Goal: Task Accomplishment & Management: Manage account settings

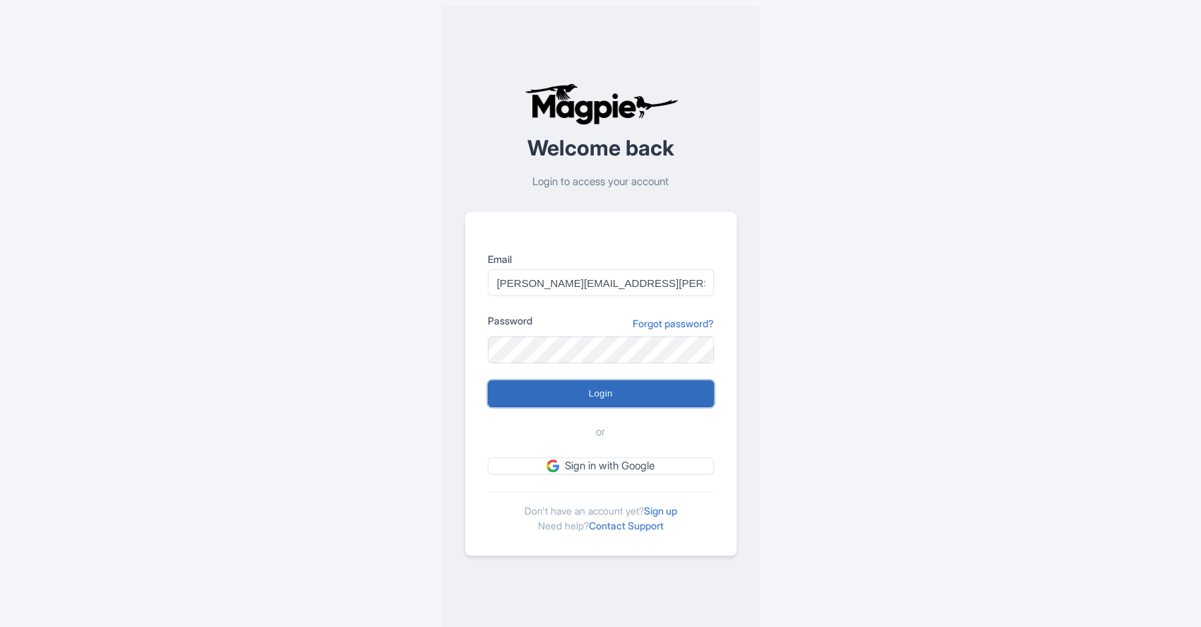
click at [634, 394] on input "Login" at bounding box center [601, 393] width 226 height 27
type input "Logging in..."
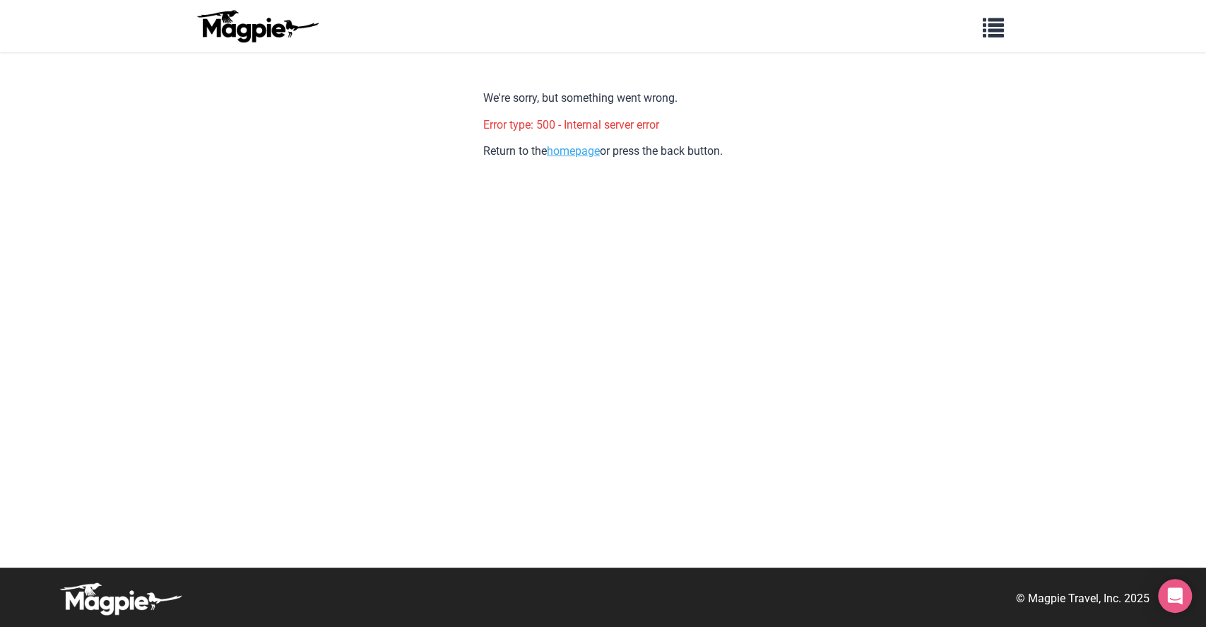
click at [593, 150] on link "homepage" at bounding box center [573, 150] width 53 height 13
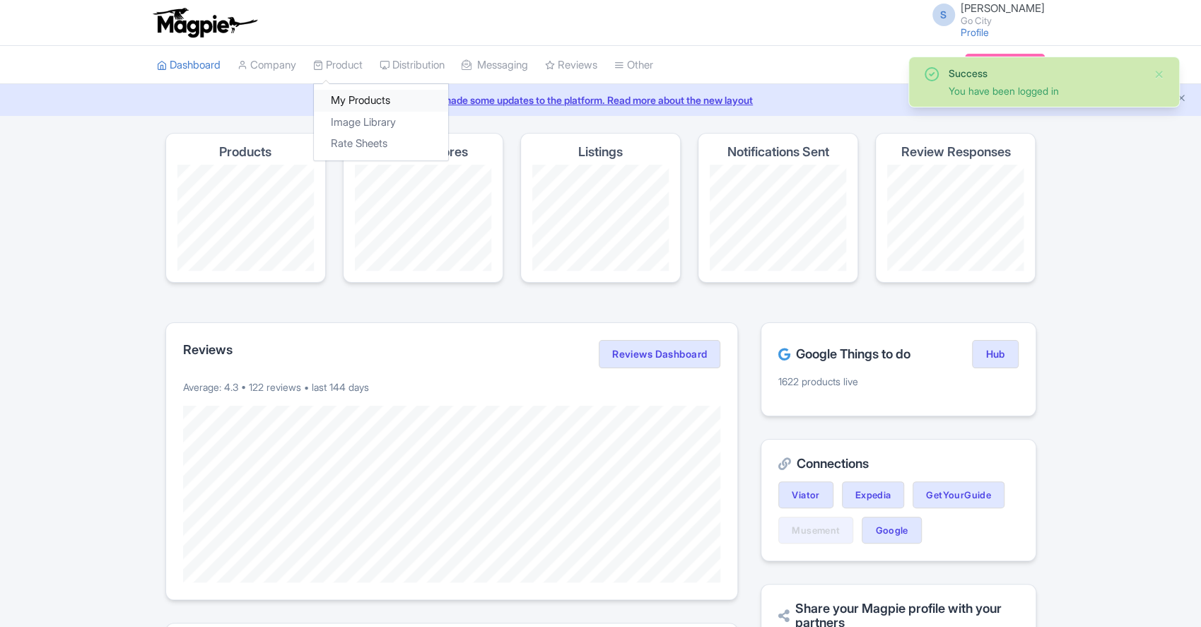
click at [339, 104] on link "My Products" at bounding box center [381, 101] width 134 height 22
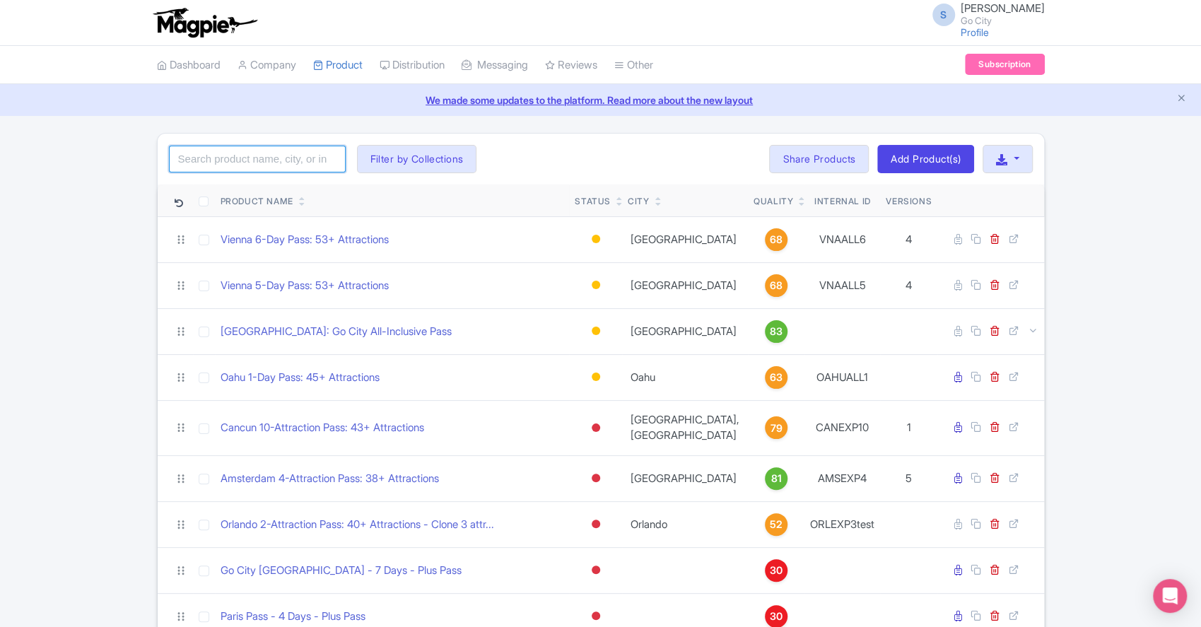
click at [260, 170] on input "search" at bounding box center [257, 159] width 177 height 27
click button "Search" at bounding box center [0, 0] width 0 height 0
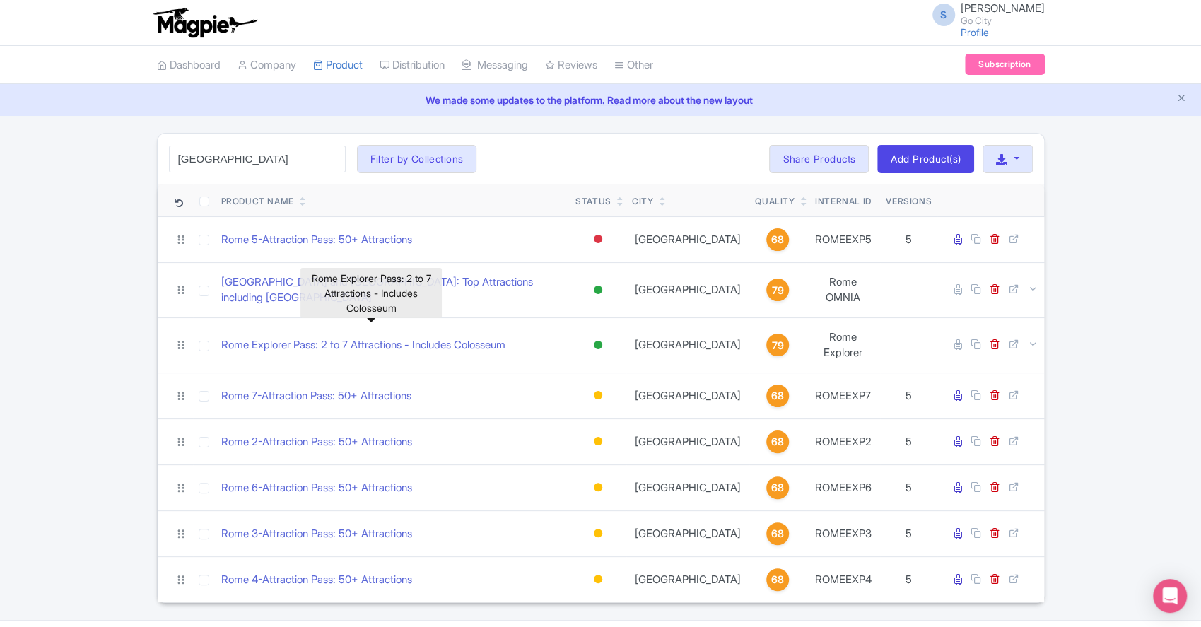
click at [88, 387] on div "rome Search Filter by Collections All Inclusive Explorer Trade Products Trade T…" at bounding box center [600, 368] width 1201 height 470
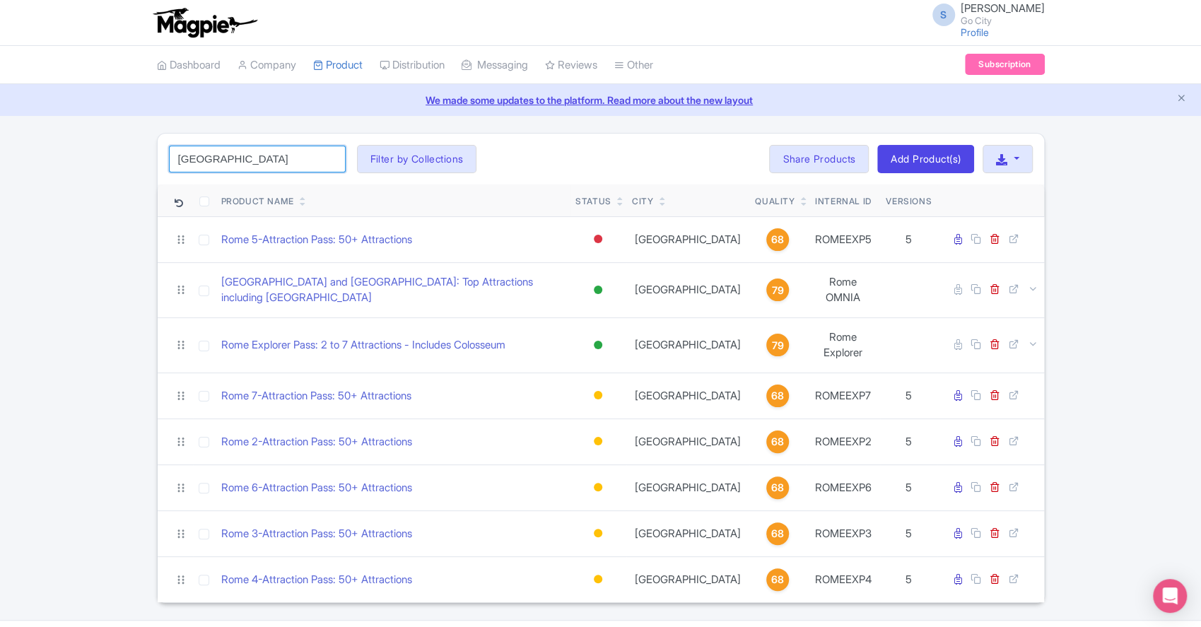
drag, startPoint x: 243, startPoint y: 159, endPoint x: 74, endPoint y: 160, distance: 169.6
click at [74, 160] on div "rome Search Filter by Collections All Inclusive Explorer Trade Products Trade T…" at bounding box center [600, 368] width 1201 height 470
type input "new york pass"
click button "Search" at bounding box center [0, 0] width 0 height 0
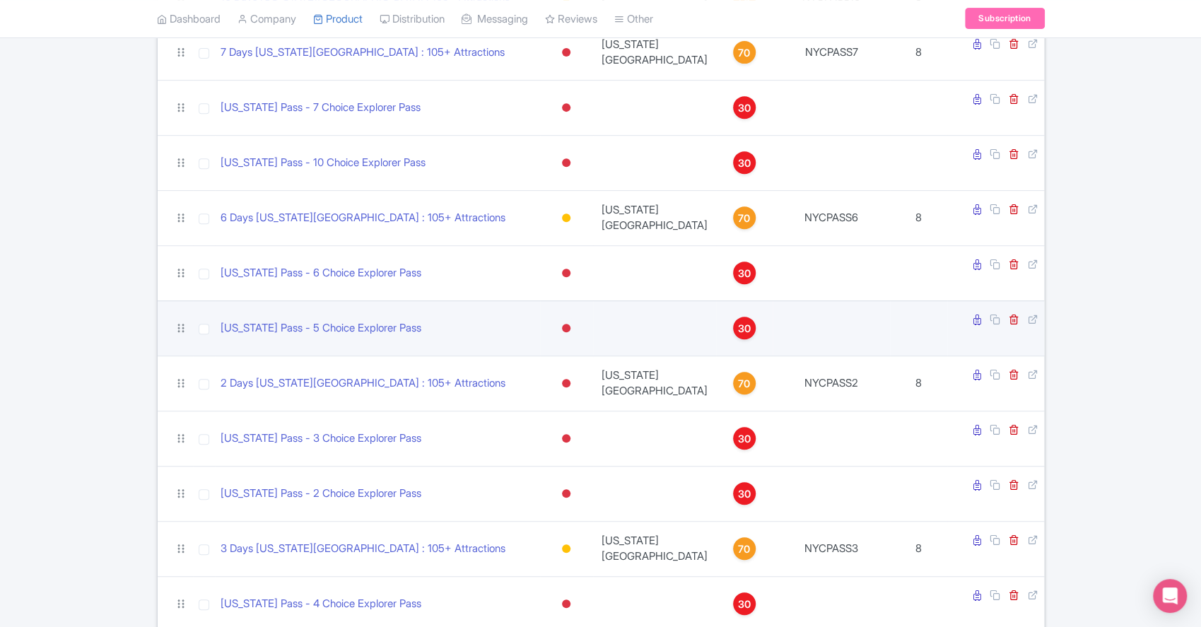
scroll to position [430, 0]
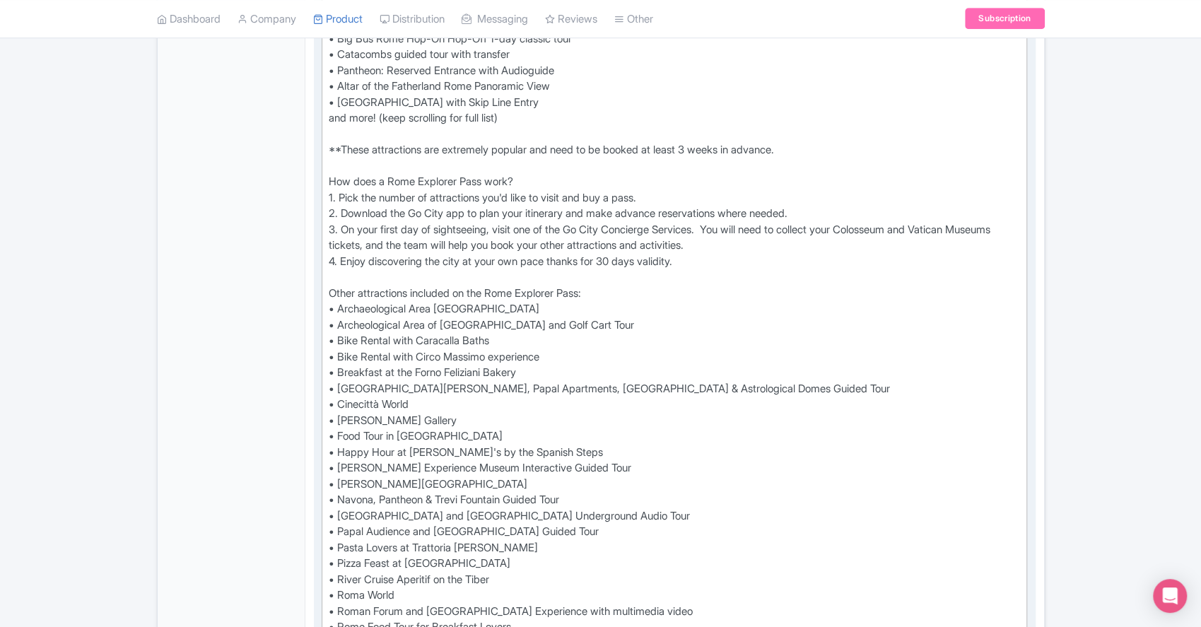
scroll to position [659, 0]
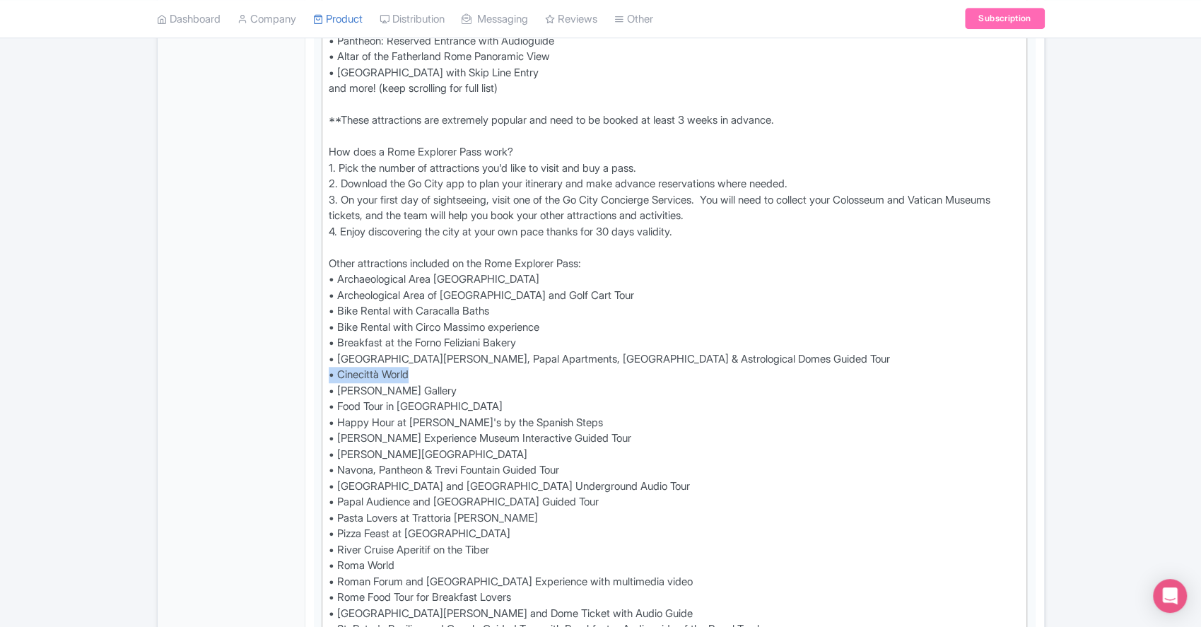
drag, startPoint x: 418, startPoint y: 369, endPoint x: 274, endPoint y: 370, distance: 144.2
click at [274, 370] on div "General Booking Info Locations Settings Pricing Gallery Itinerary FAQs Rome Exp…" at bounding box center [601, 515] width 886 height 1874
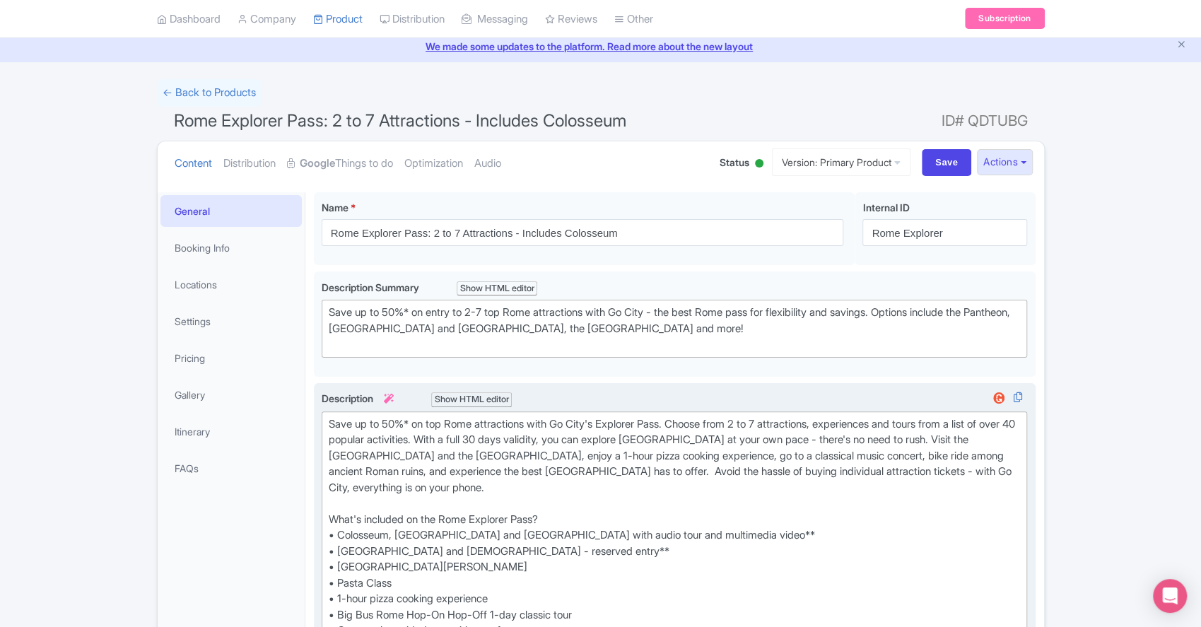
scroll to position [188, 0]
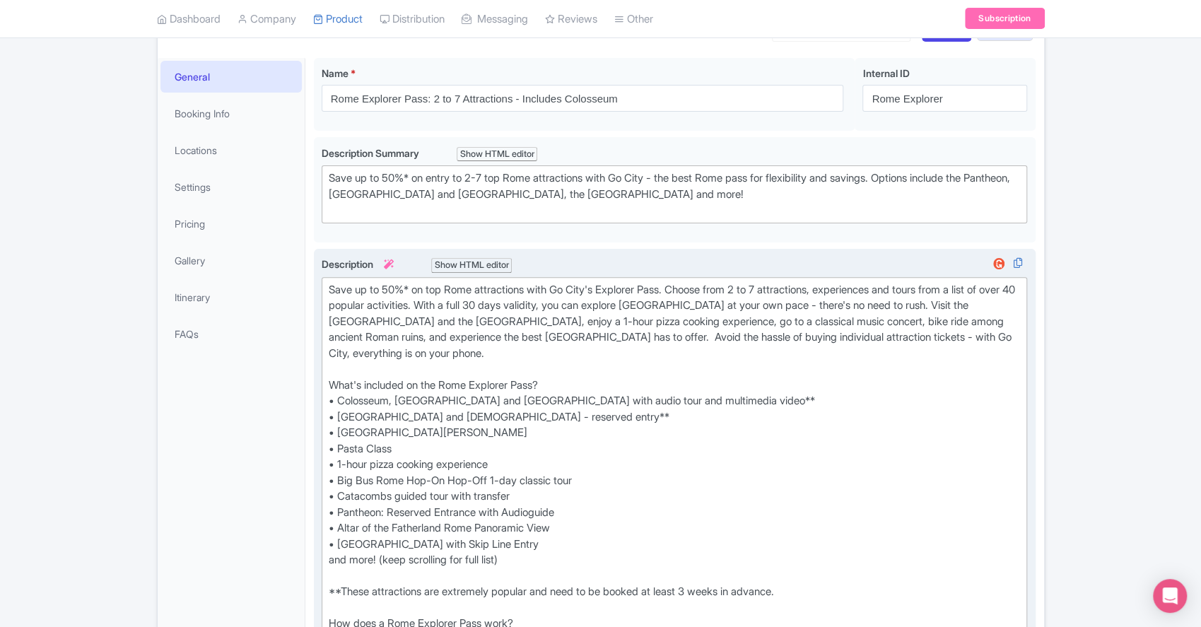
drag, startPoint x: 364, startPoint y: 294, endPoint x: 375, endPoint y: 294, distance: 11.3
type trix-editor "<lor>Ipsu do si 76%* am con Adip elitseddoei temp In Utla'e Dolorema Aliq. Enim…"
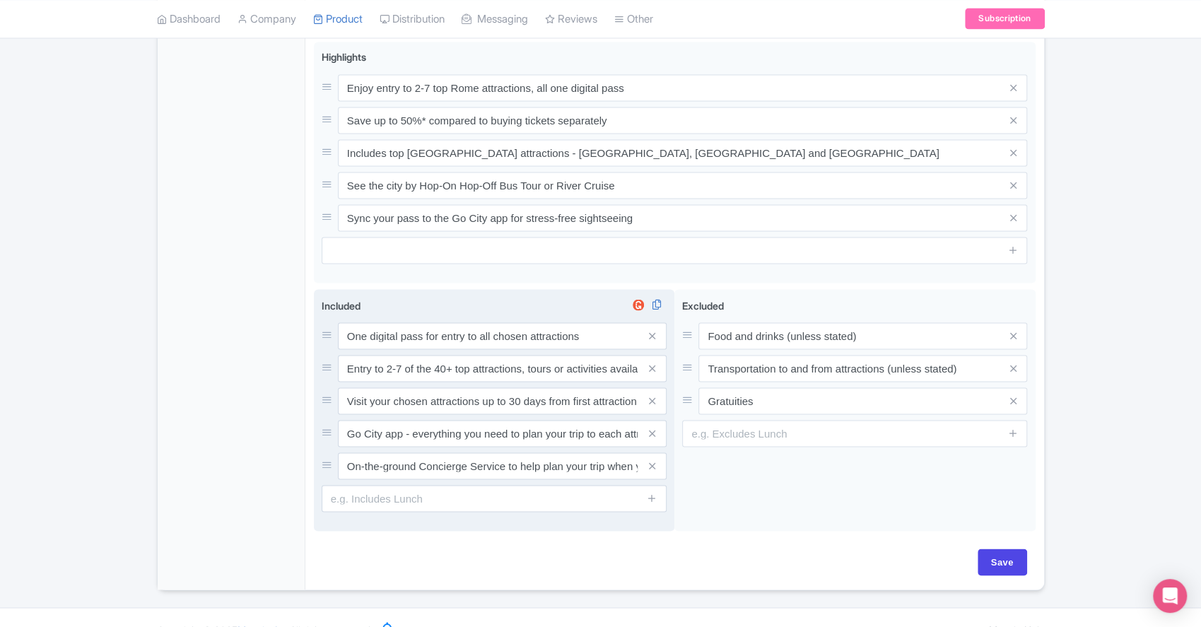
scroll to position [1507, 0]
drag, startPoint x: 447, startPoint y: 363, endPoint x: 456, endPoint y: 358, distance: 10.4
click at [447, 363] on input "Entry to 2-7 of the 40+ top attractions, tours or activities available on the G…" at bounding box center [502, 366] width 329 height 27
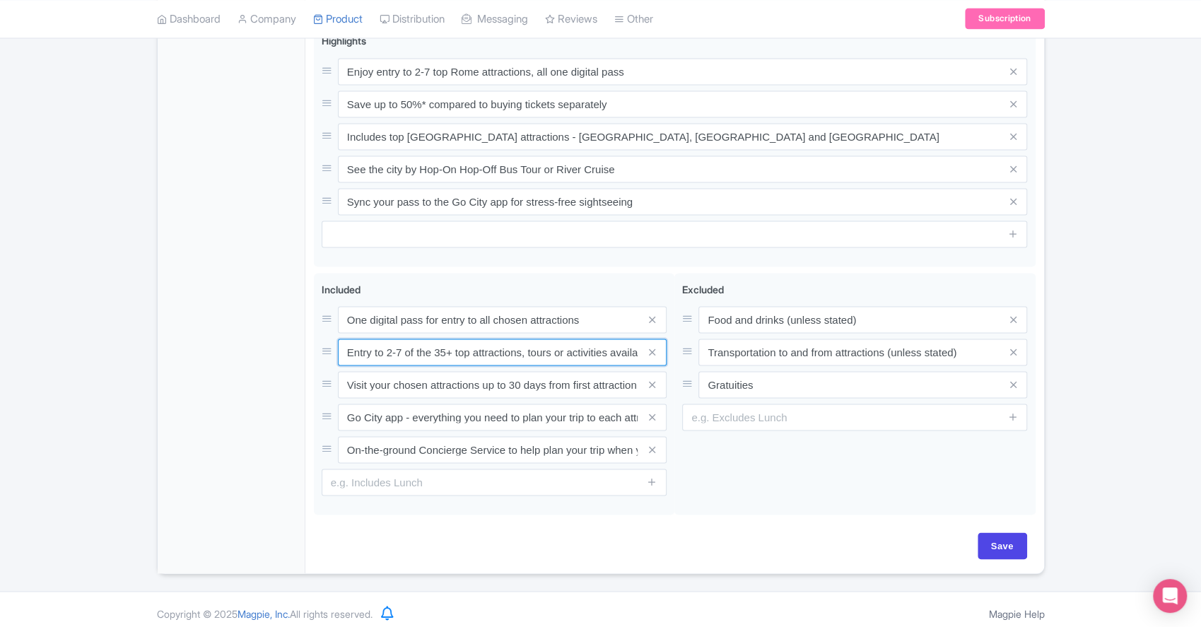
scroll to position [1526, 0]
type input "Entry to 2-7 of the 35+ top attractions, tours or activities available on the […"
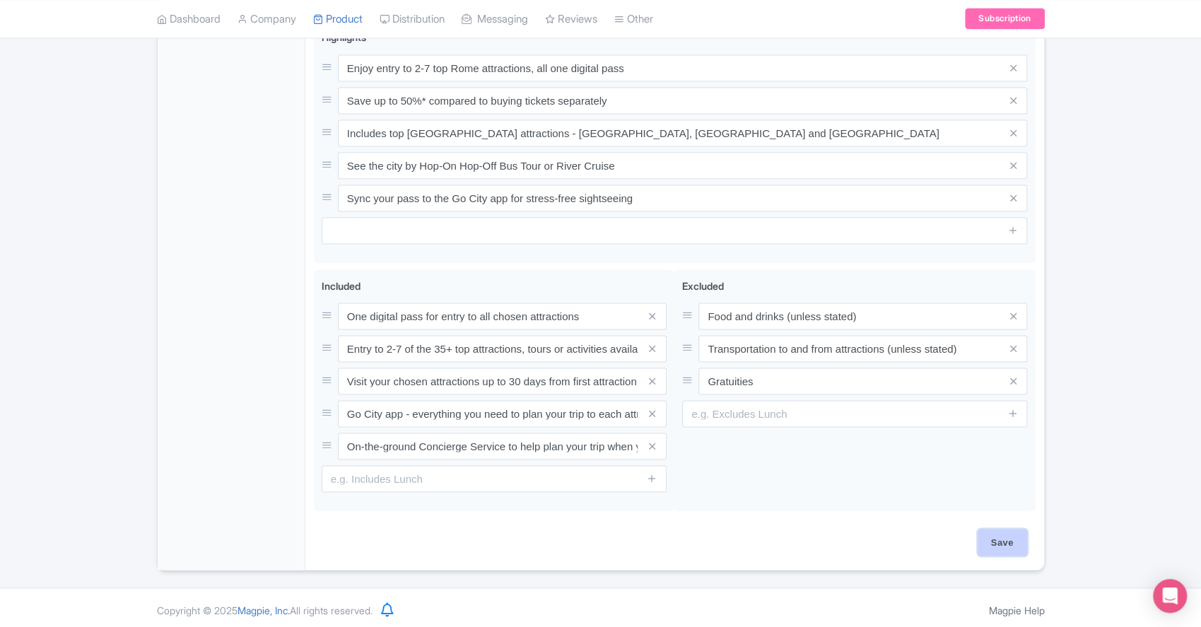
click at [1006, 533] on input "Save" at bounding box center [1001, 542] width 49 height 27
type input "Saving..."
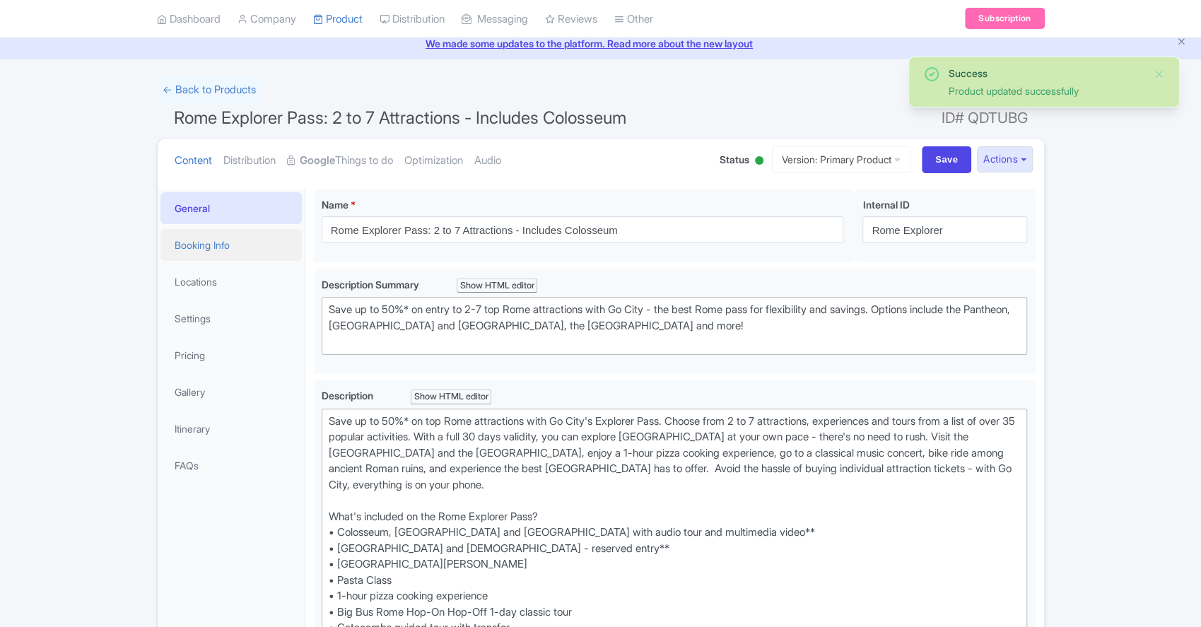
click at [207, 253] on link "Booking Info" at bounding box center [230, 245] width 141 height 32
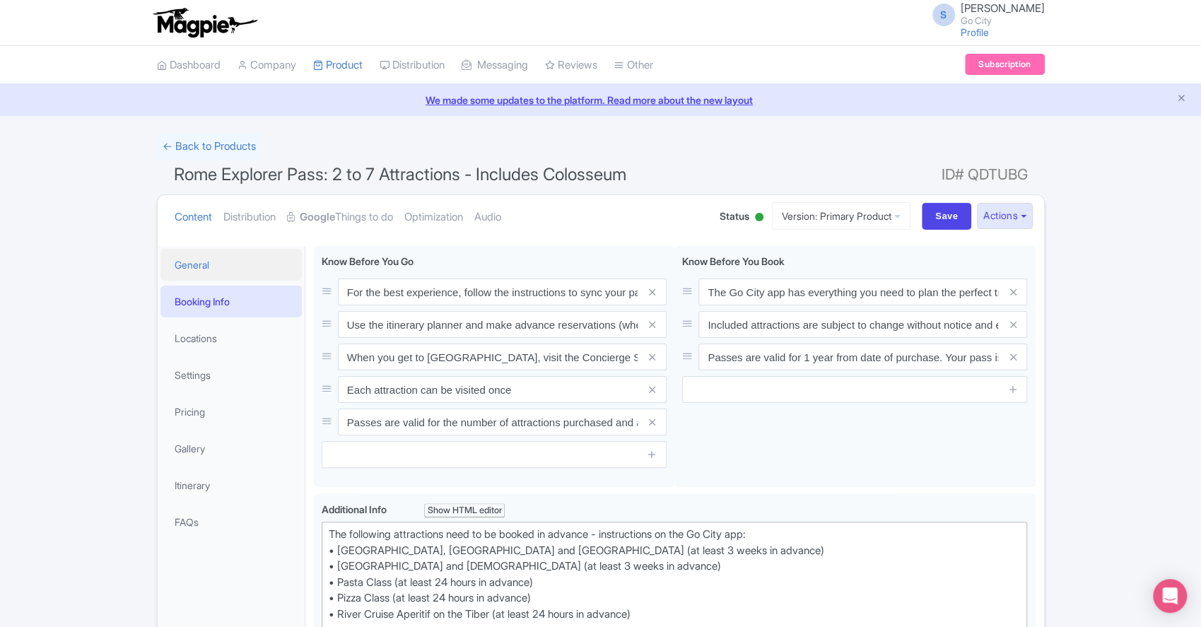
click at [184, 257] on link "General" at bounding box center [230, 265] width 141 height 32
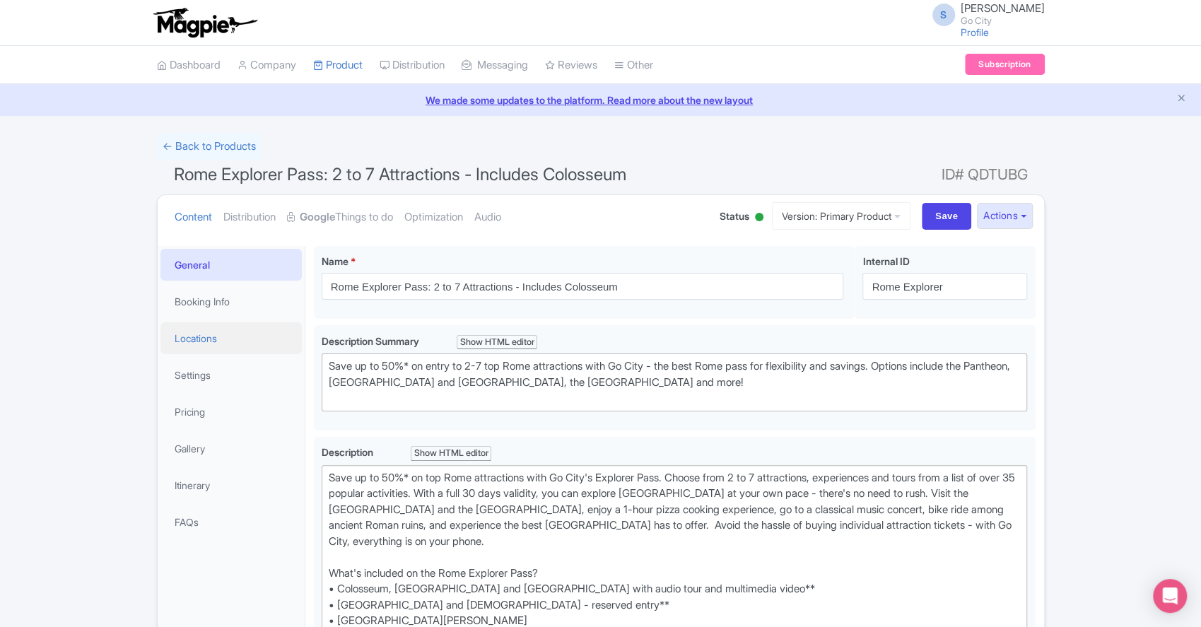
type trix-editor "<div>Check the Go City app or digital guidebook for the most up-to-date list of…"
click at [198, 375] on link "Settings" at bounding box center [230, 375] width 141 height 32
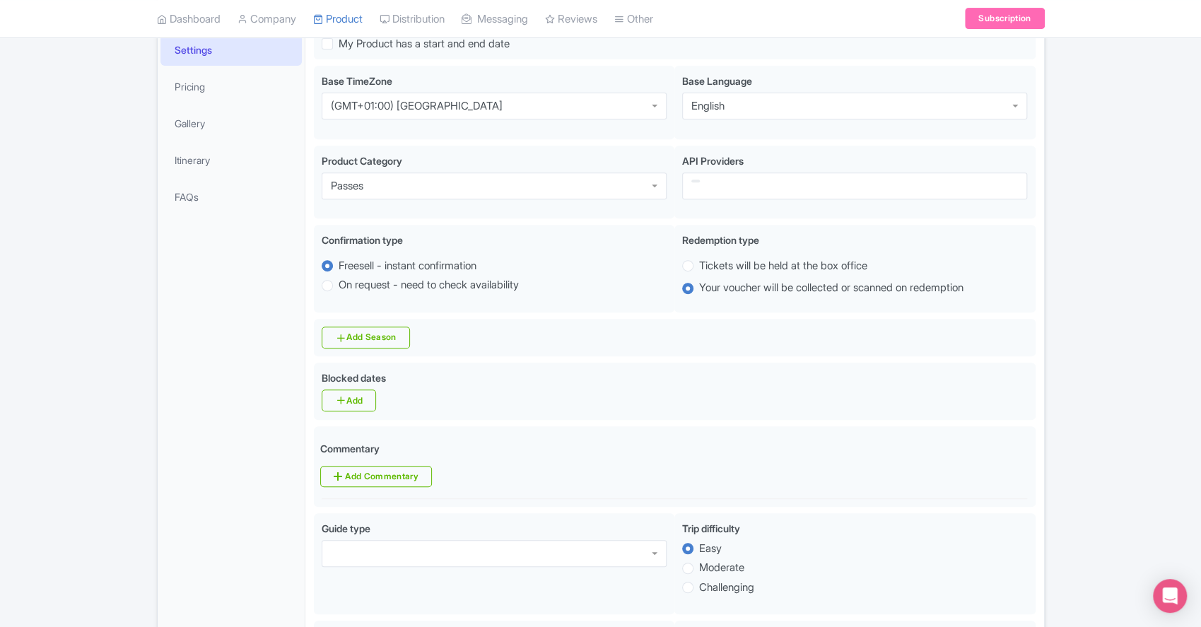
scroll to position [66, 0]
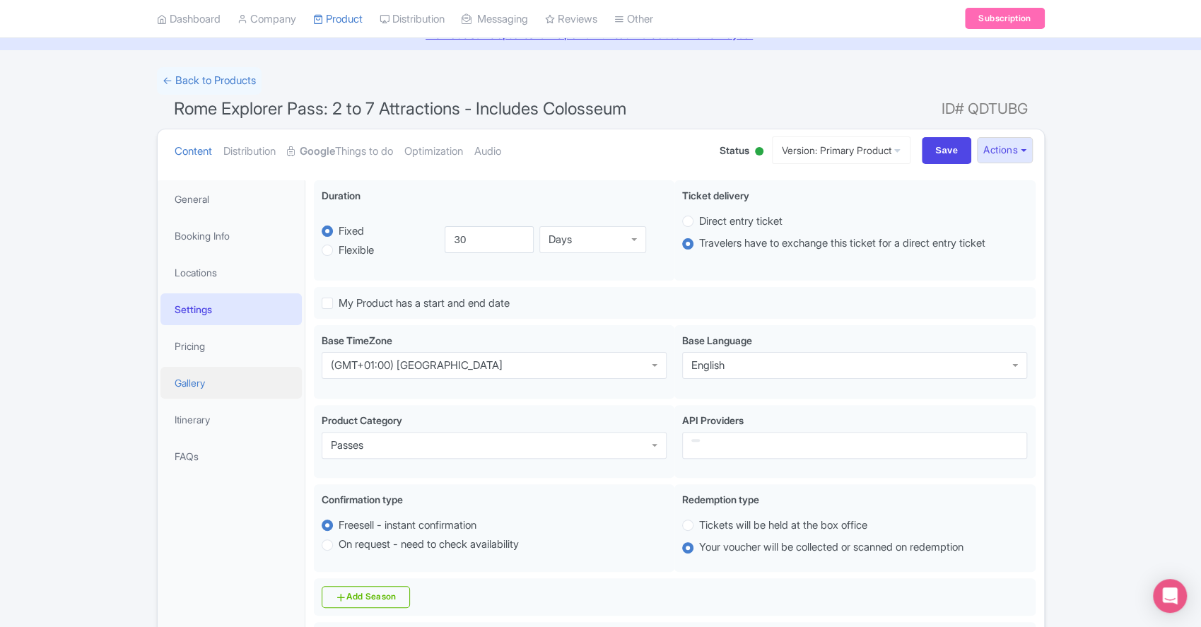
click at [190, 387] on link "Gallery" at bounding box center [230, 383] width 141 height 32
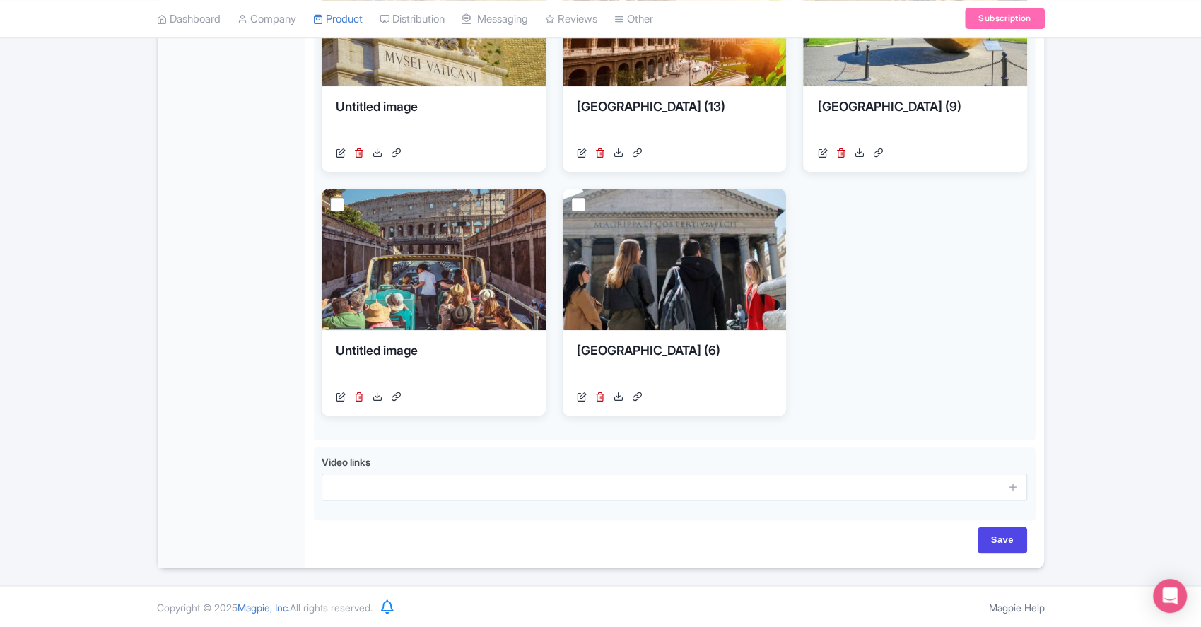
scroll to position [871, 0]
click at [1026, 541] on div "Save" at bounding box center [675, 546] width 722 height 41
click at [1013, 541] on input "Save" at bounding box center [1001, 539] width 49 height 27
type input "Saving..."
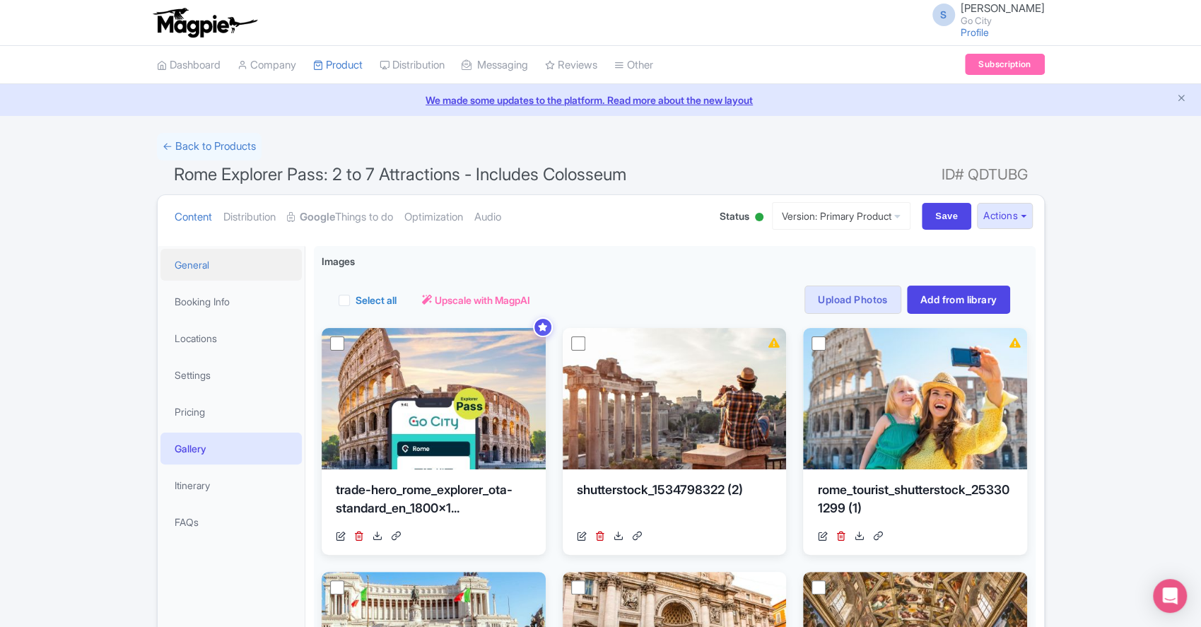
click at [196, 264] on link "General" at bounding box center [230, 265] width 141 height 32
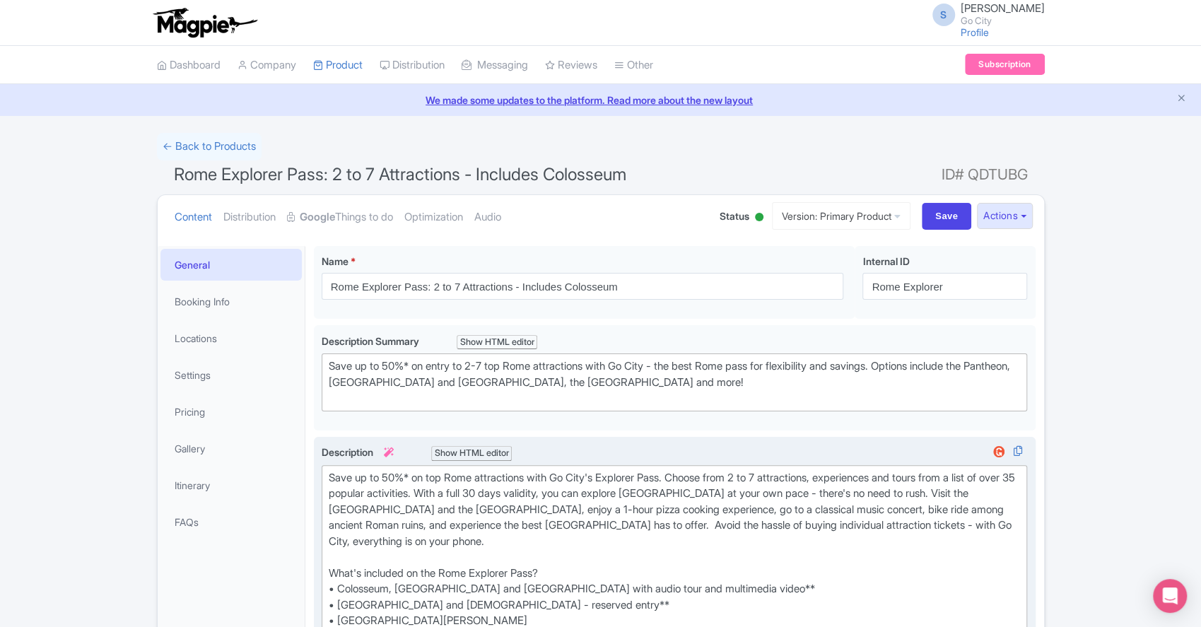
type trix-editor "<div>Check the Go City app or digital guidebook for the most up-to-date list of…"
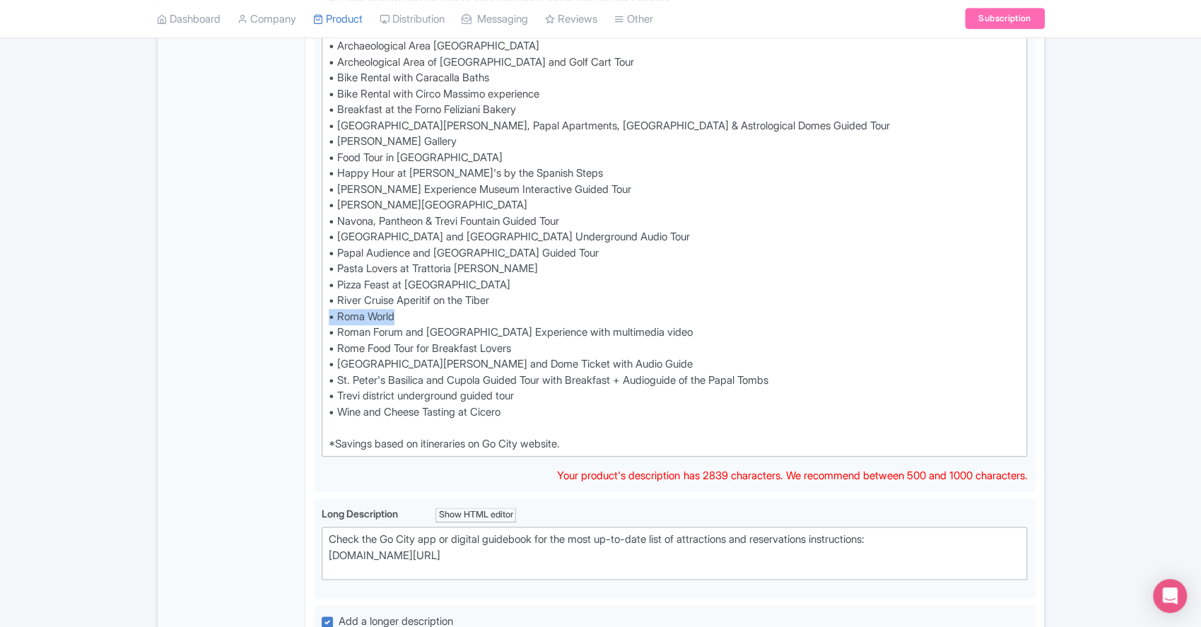
drag, startPoint x: 389, startPoint y: 313, endPoint x: 310, endPoint y: 314, distance: 79.2
click at [310, 314] on div "Rome Explorer Pass: 2 to 7 Attractions - Includes Colosseum Name * i Rome Explo…" at bounding box center [674, 268] width 739 height 1847
type trix-editor "<lor>Ipsu do si 76%* am con Adip elitseddoei temp In Utla'e Dolorema Aliq. Enim…"
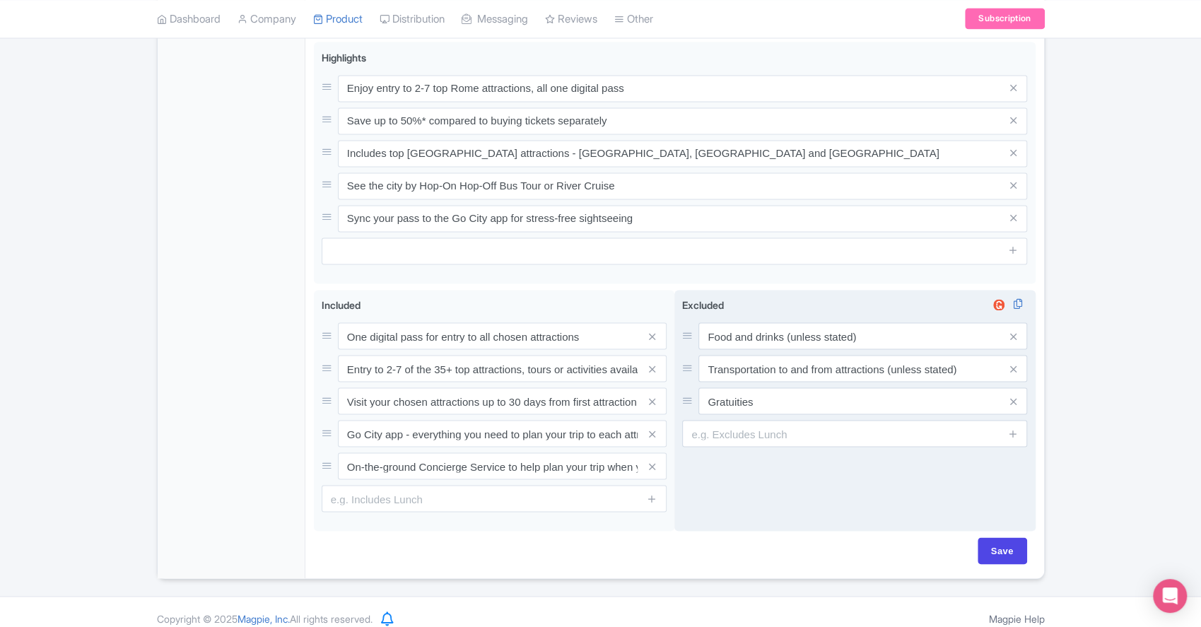
scroll to position [1498, 0]
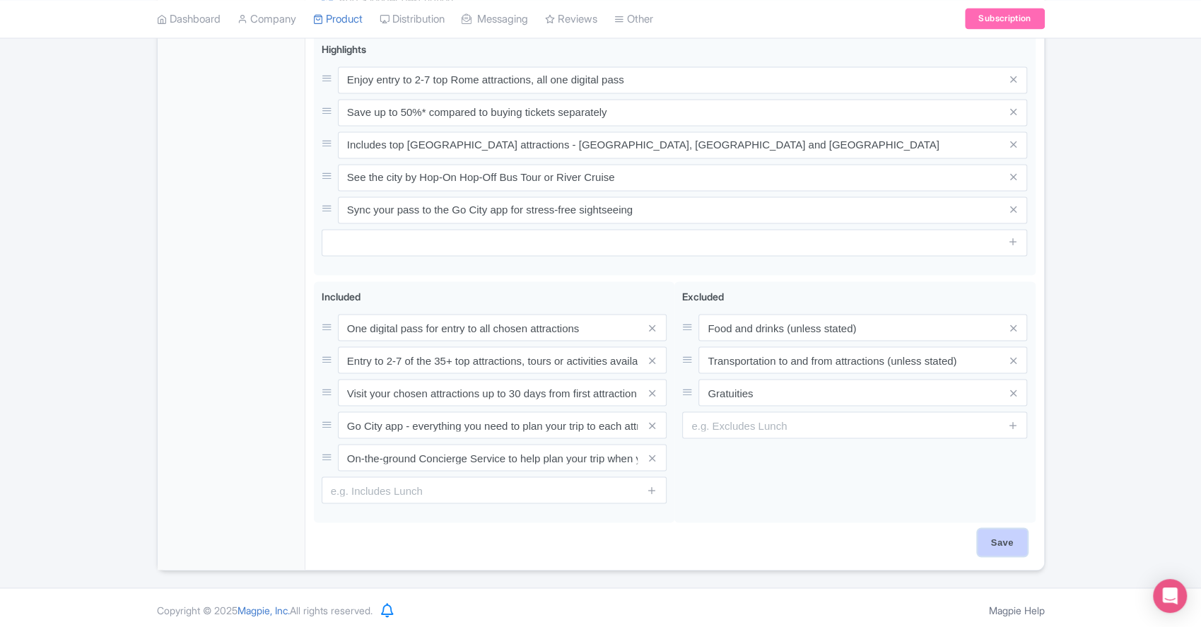
click at [998, 543] on input "Save" at bounding box center [1001, 542] width 49 height 27
type input "Saving..."
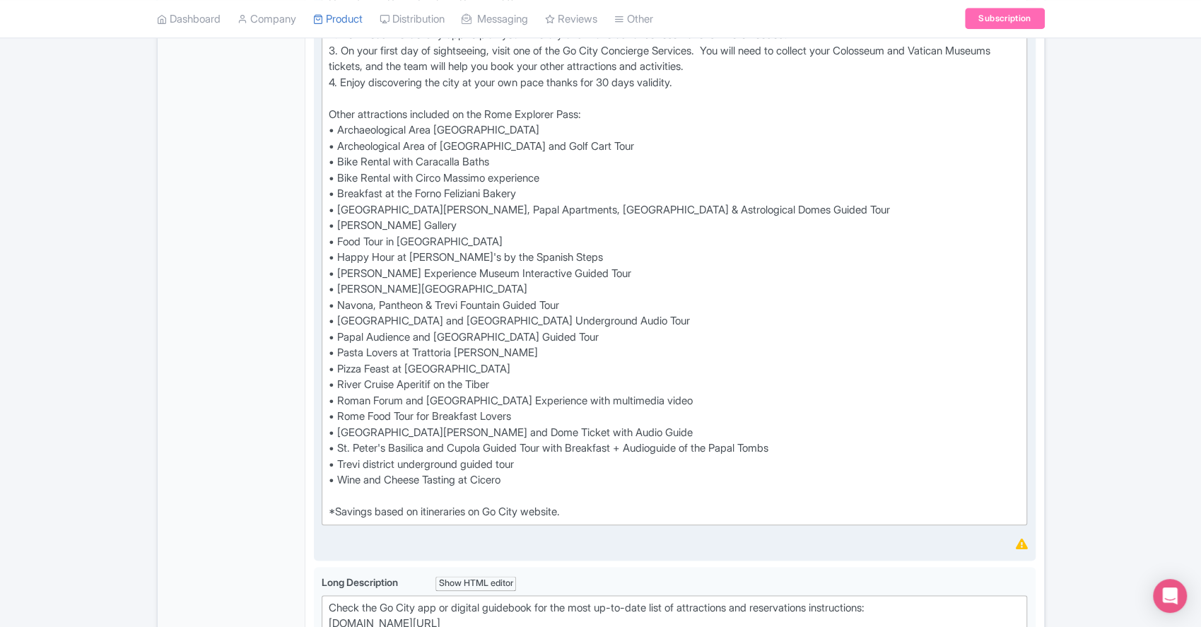
scroll to position [811, 0]
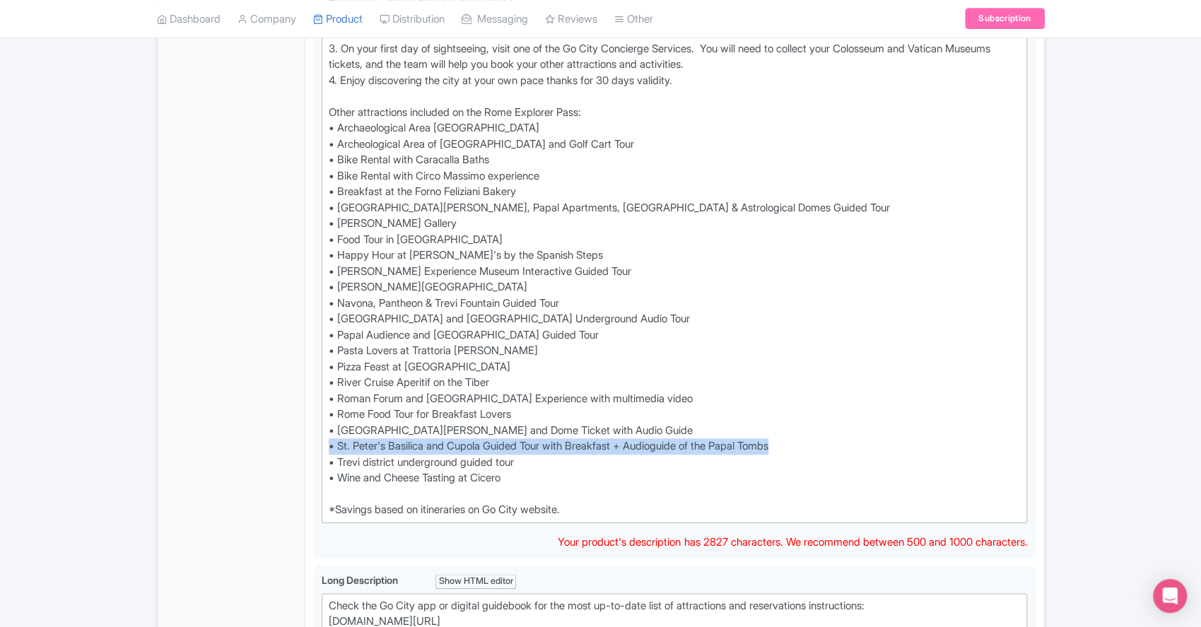
drag, startPoint x: 774, startPoint y: 440, endPoint x: 277, endPoint y: 440, distance: 496.8
click at [277, 440] on div "General Booking Info Locations Settings Pricing Gallery Itinerary FAQs Rome Exp…" at bounding box center [601, 342] width 886 height 1830
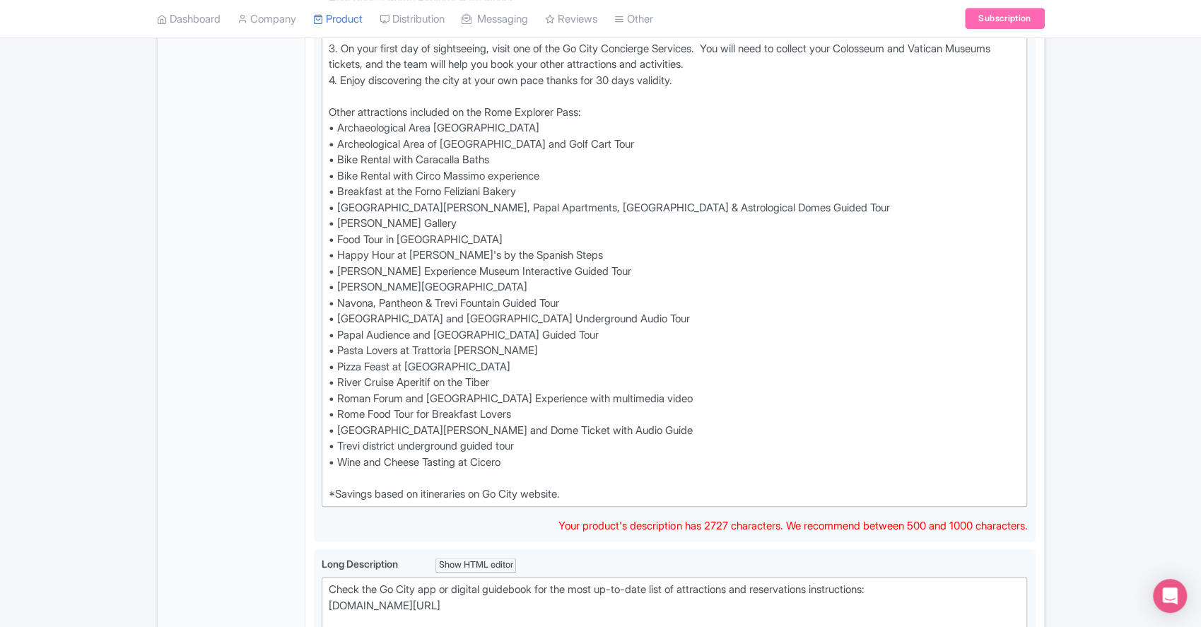
type trix-editor "<div>Save up to 50%* on top Rome attractions with Go City's Explorer Pass. Choo…"
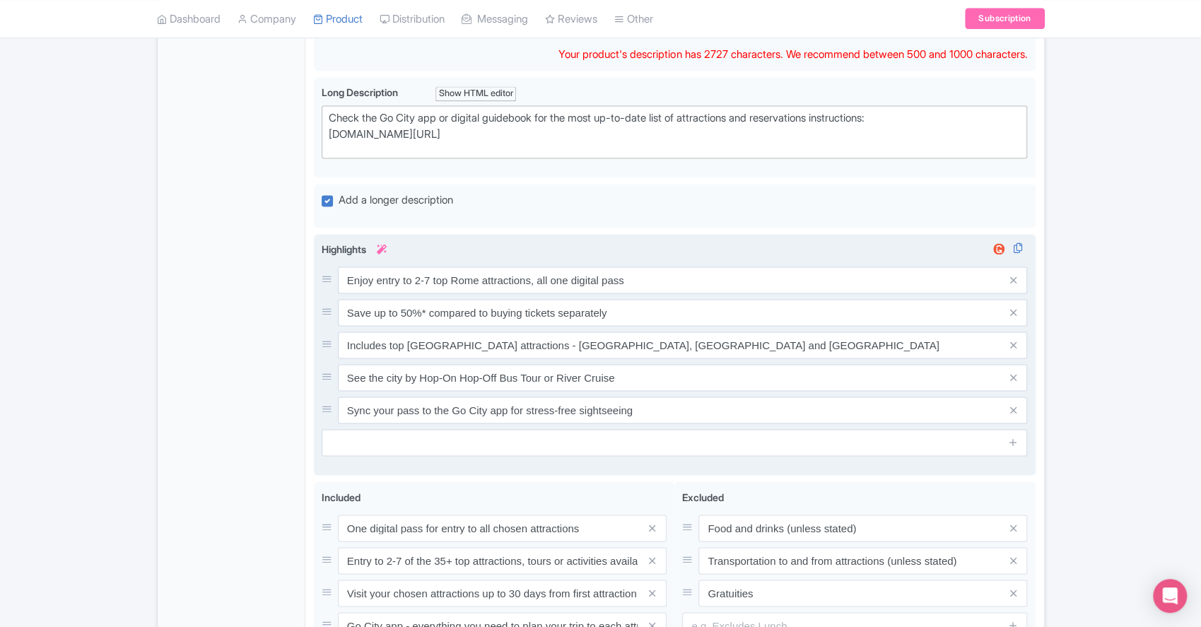
scroll to position [1482, 0]
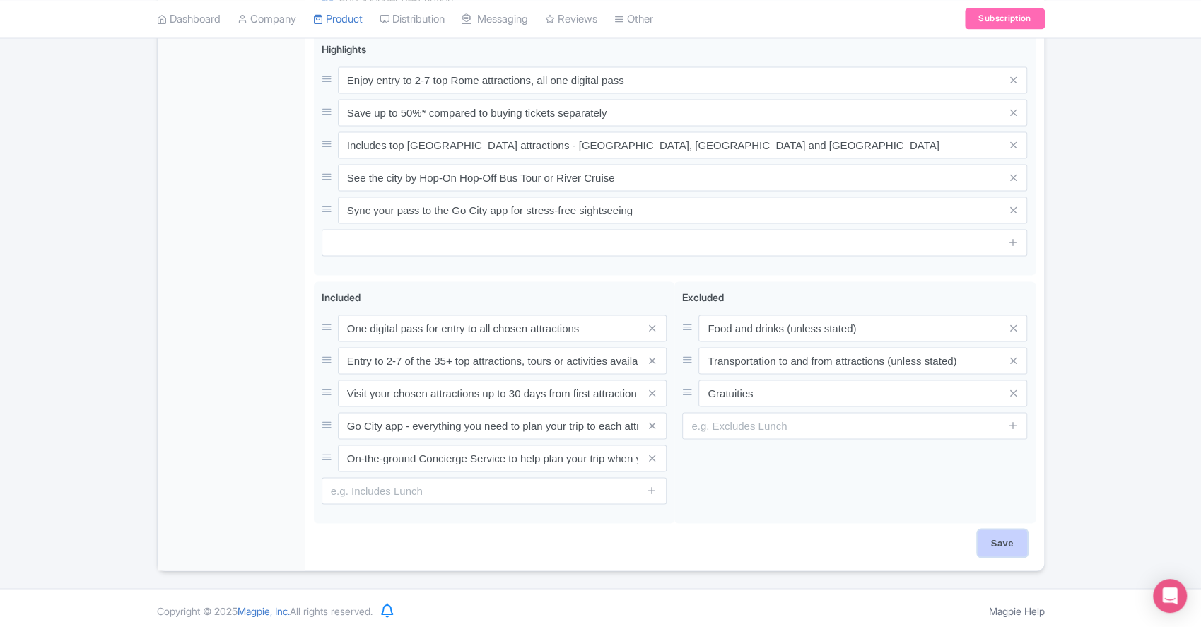
click at [1009, 536] on input "Save" at bounding box center [1001, 542] width 49 height 27
type input "Saving..."
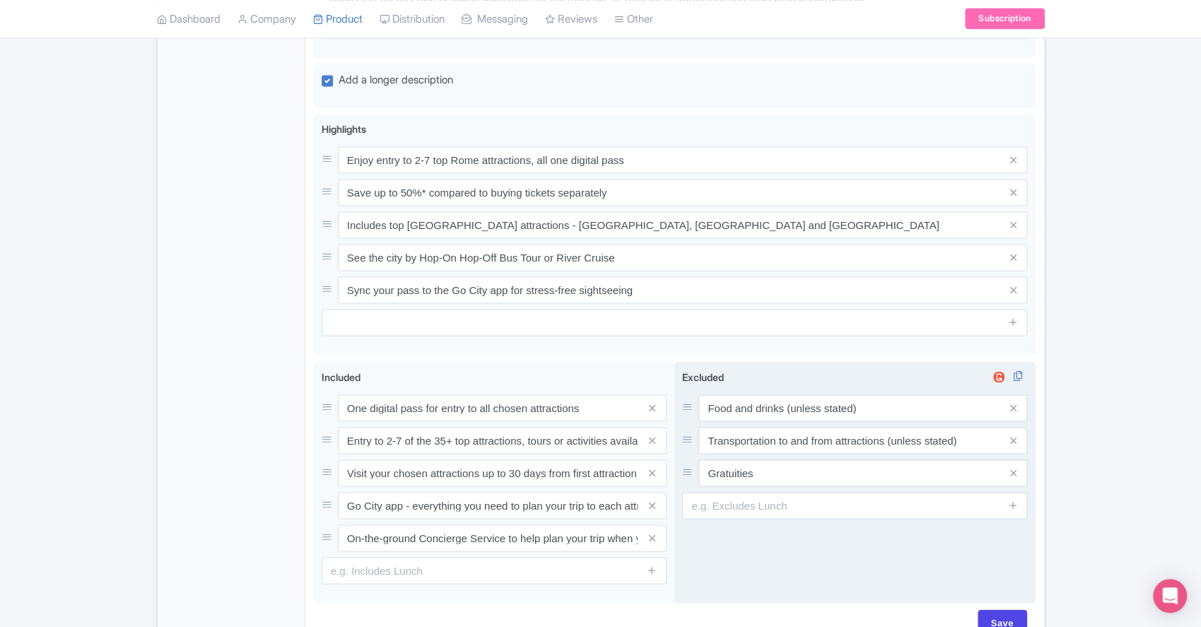
scroll to position [1482, 0]
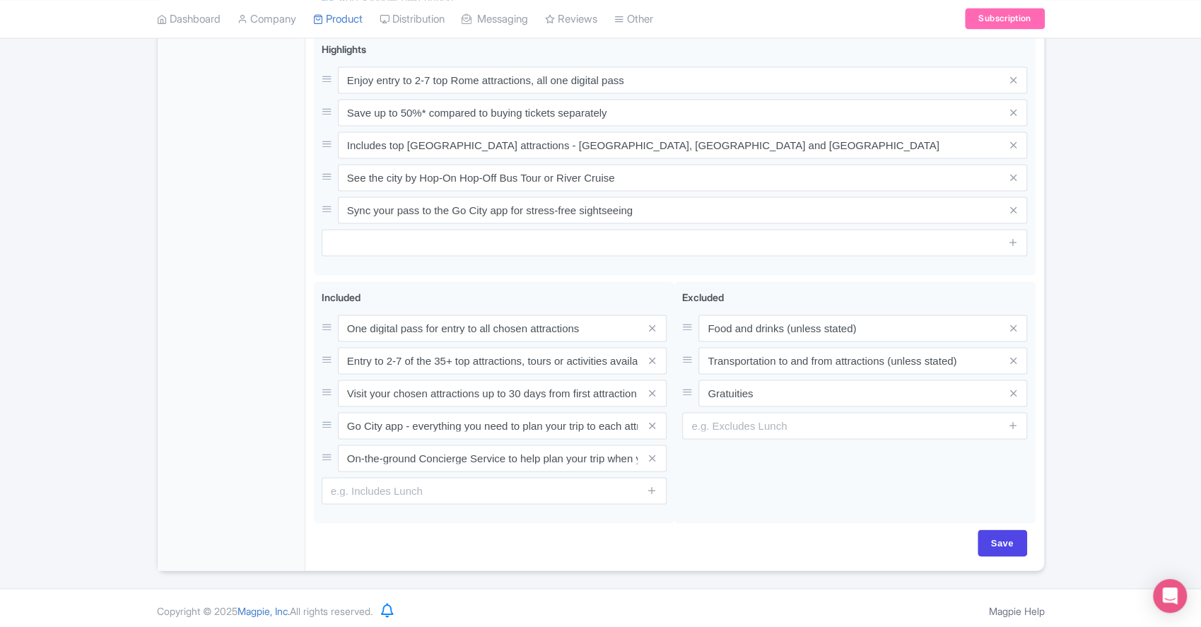
click at [995, 520] on div "One digital pass for entry to all chosen attractions Entry to 2-7 of the 35+ to…" at bounding box center [675, 404] width 722 height 247
click at [1006, 534] on input "Save" at bounding box center [1001, 542] width 49 height 27
type input "Saving..."
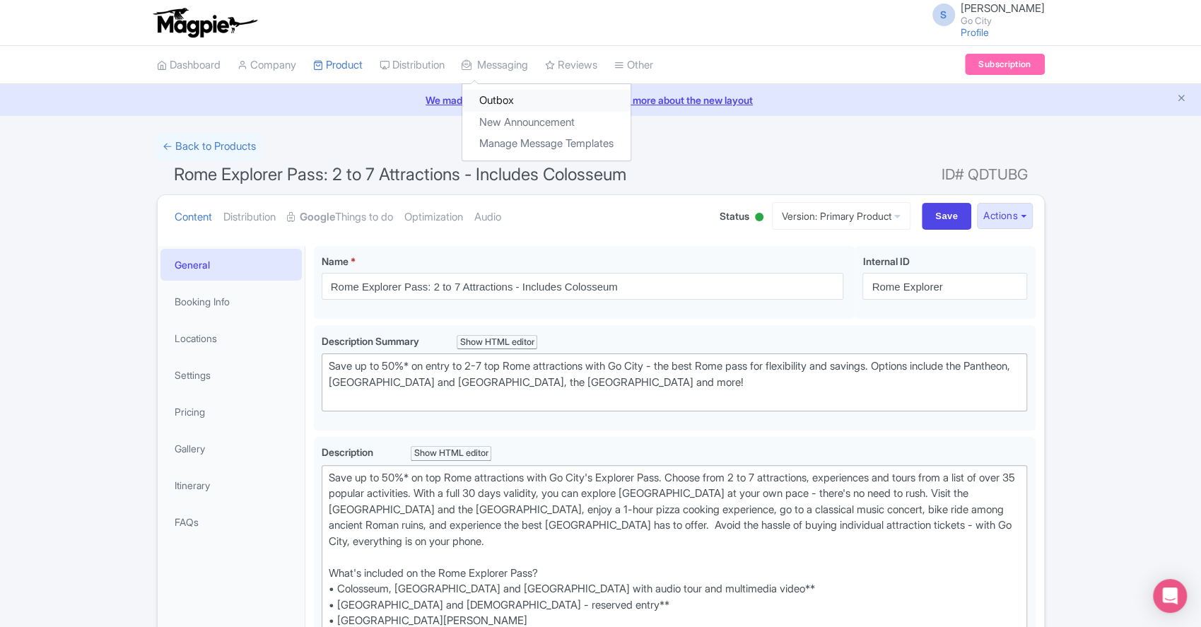
click at [523, 95] on link "Outbox" at bounding box center [546, 101] width 168 height 22
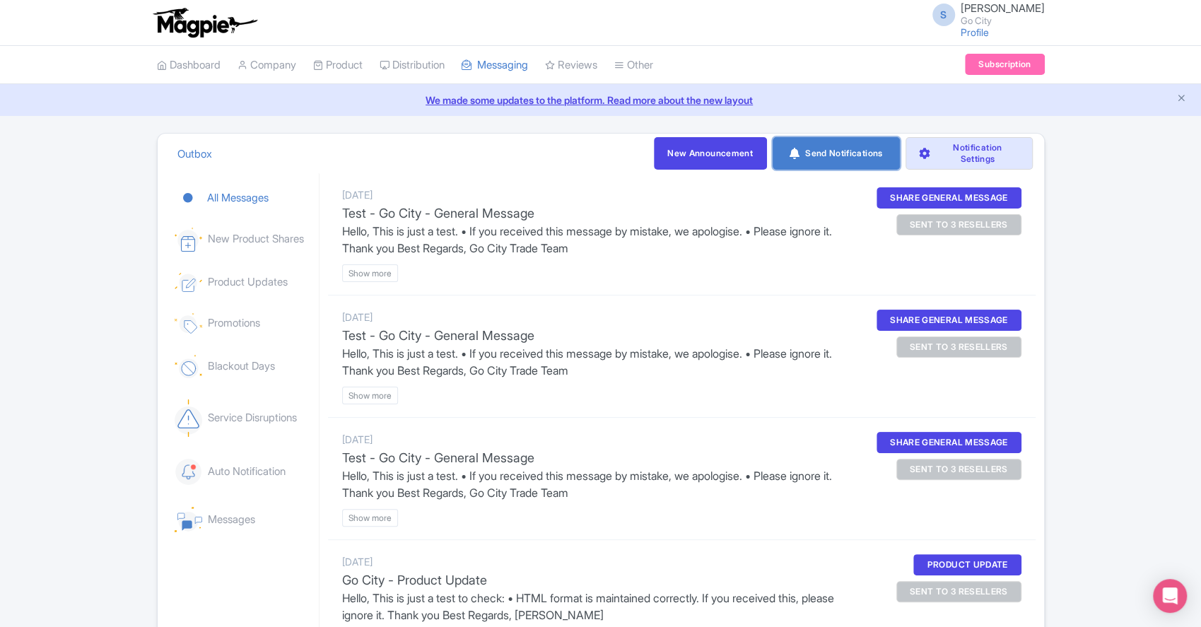
click at [854, 148] on link "Send Notifications" at bounding box center [835, 153] width 127 height 33
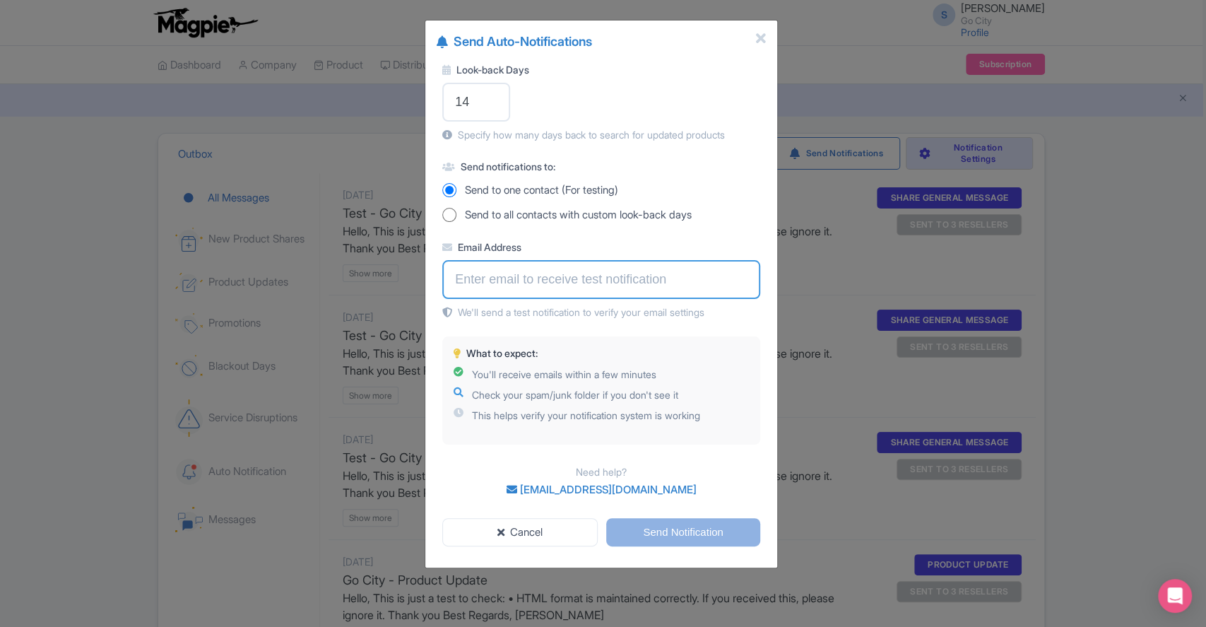
click at [565, 286] on input "Email Address" at bounding box center [601, 279] width 318 height 39
type input "samantha.fuller@gocity.com"
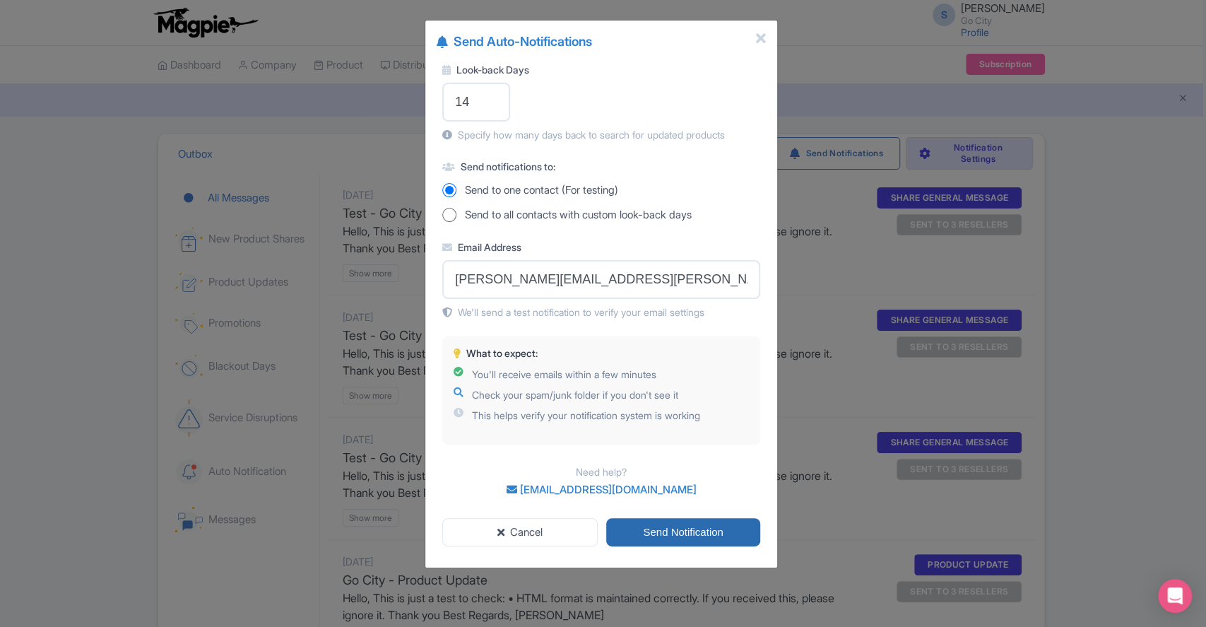
click at [704, 528] on input "Send Notification" at bounding box center [683, 532] width 154 height 29
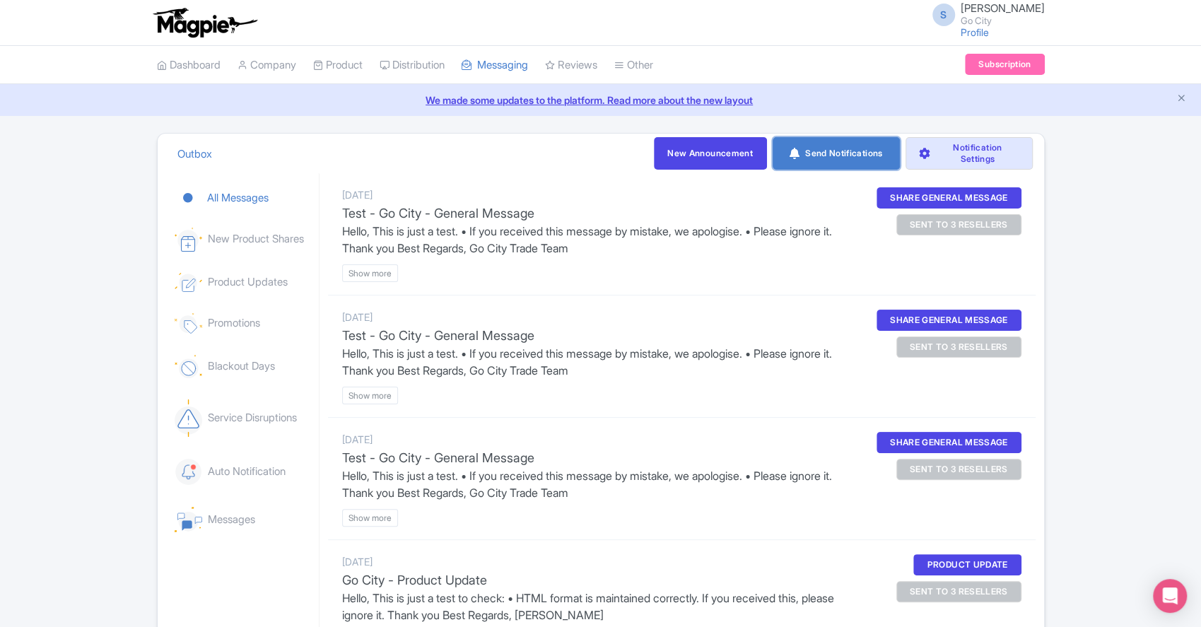
click at [831, 156] on link "Send Notifications" at bounding box center [835, 153] width 127 height 33
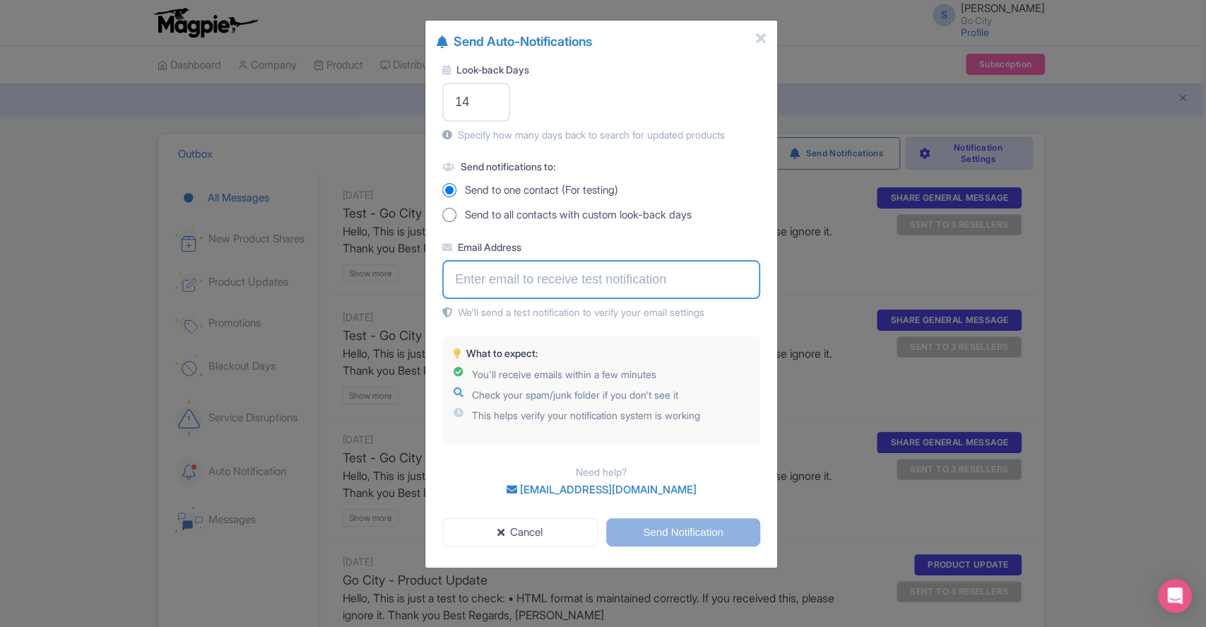
click at [554, 281] on input "Email Address" at bounding box center [601, 279] width 318 height 39
type input "samantha.fuller@gocity.com"
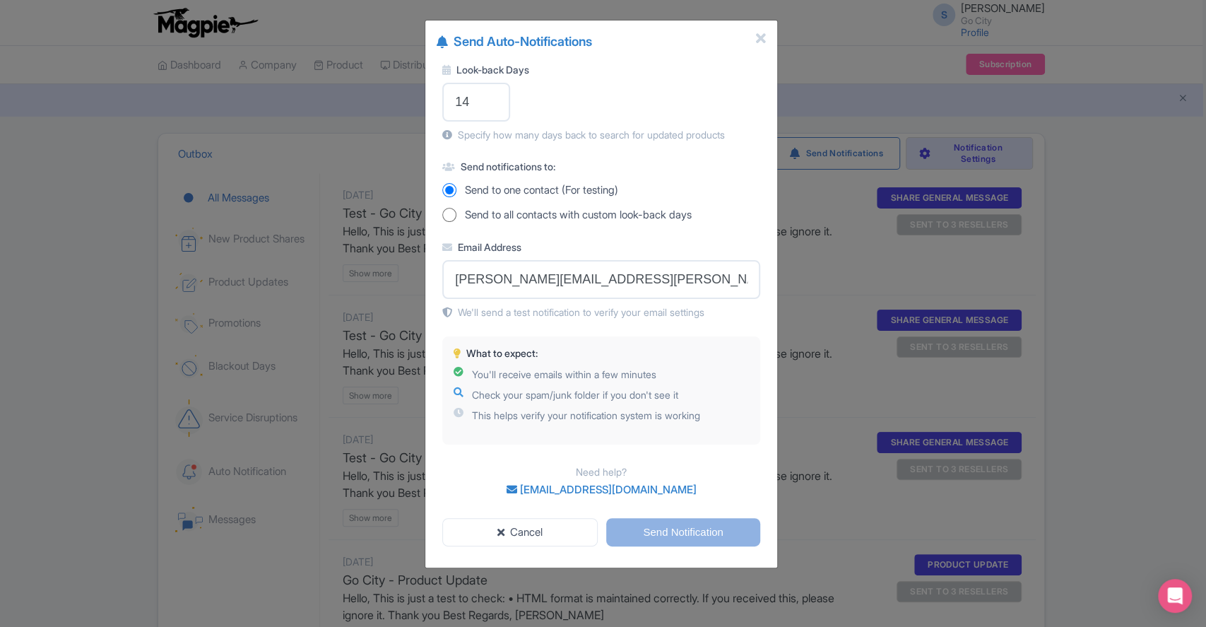
click at [666, 123] on div "Look-back Days 14 Specify how many days back to search for updated products" at bounding box center [601, 102] width 318 height 80
click at [700, 526] on input "Send Notification" at bounding box center [683, 532] width 154 height 29
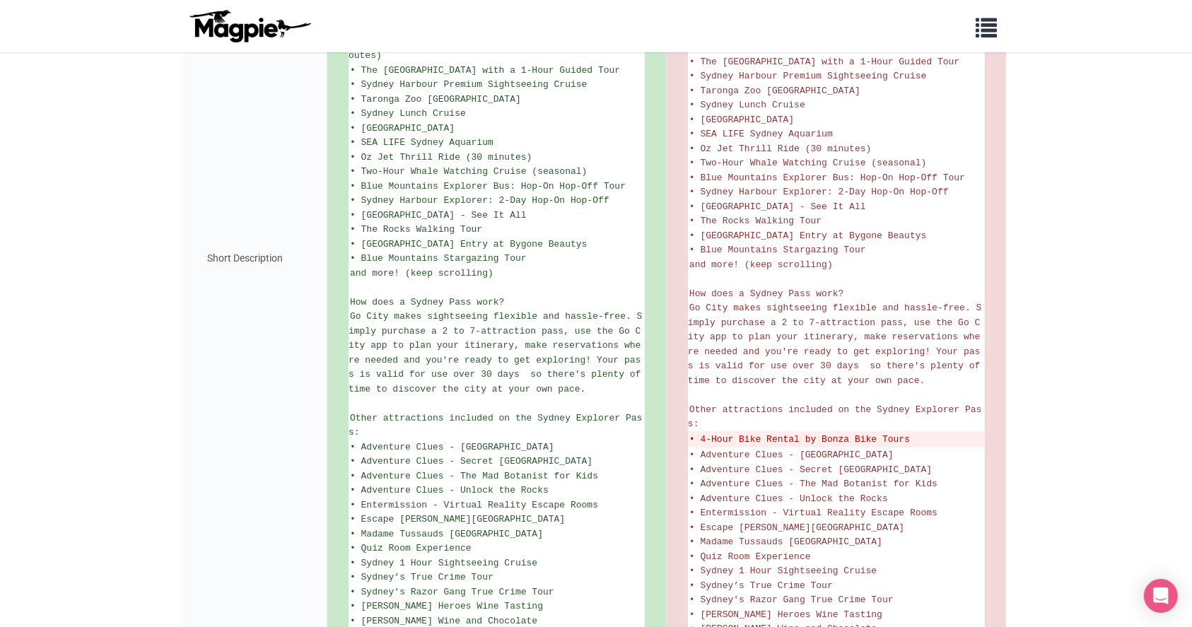
scroll to position [305, 0]
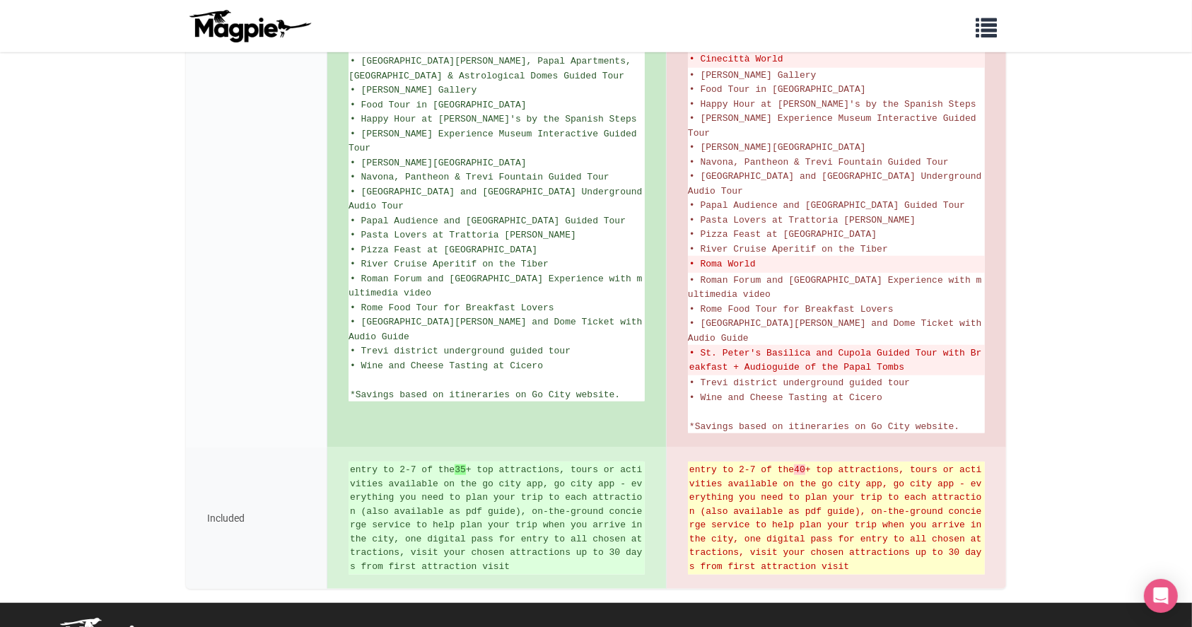
scroll to position [1067, 0]
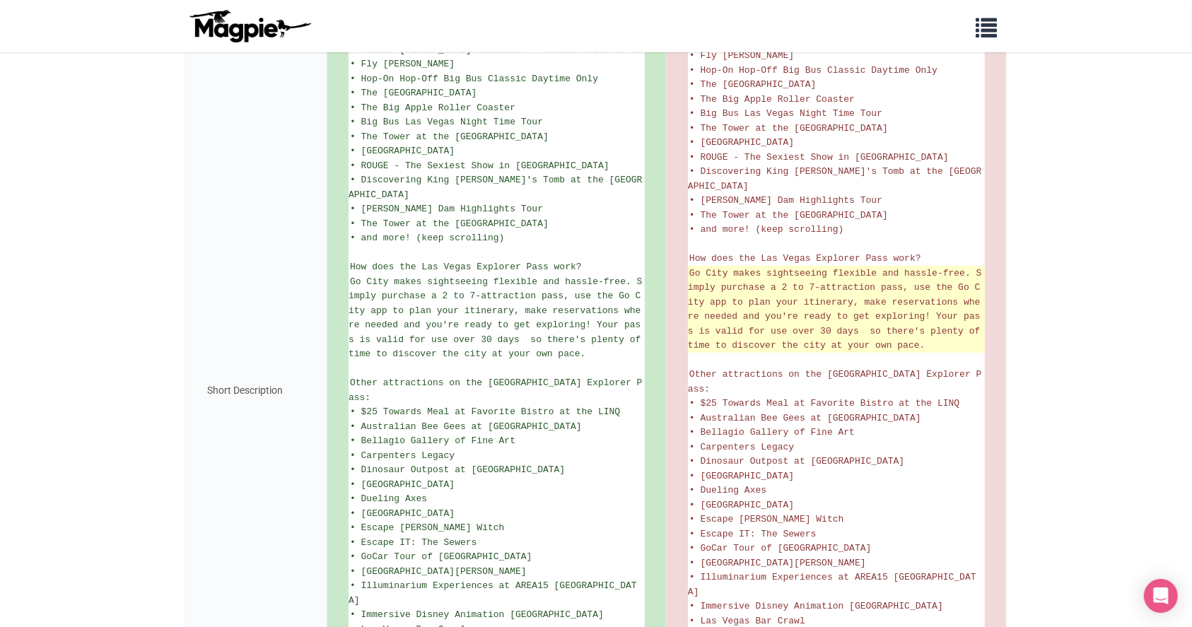
scroll to position [848, 0]
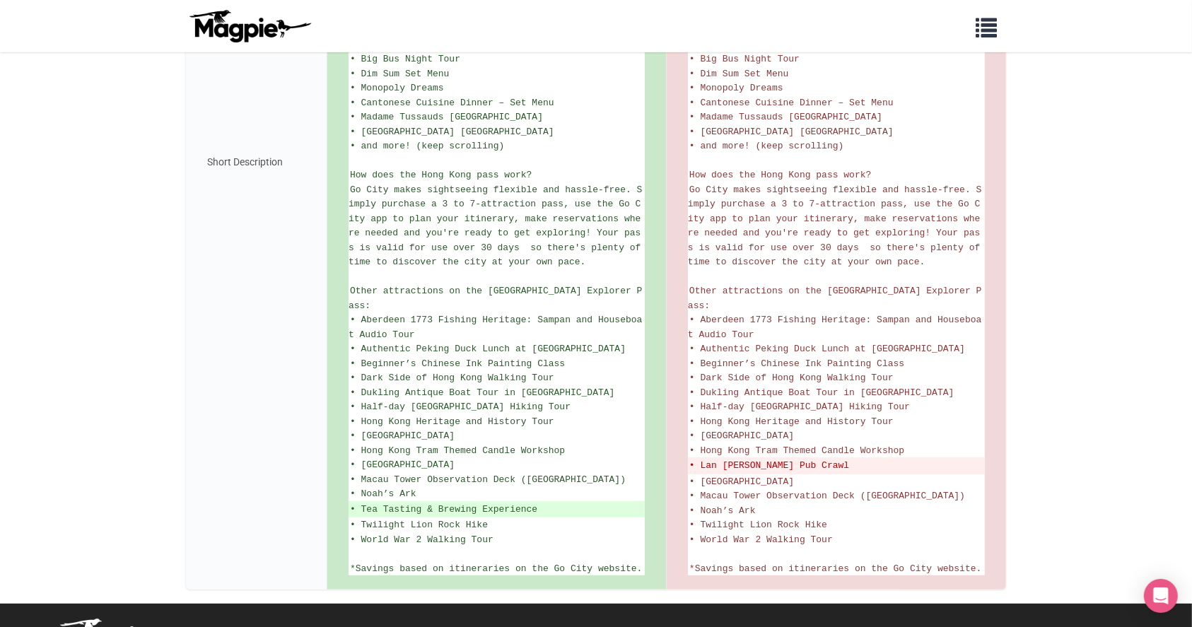
scroll to position [609, 0]
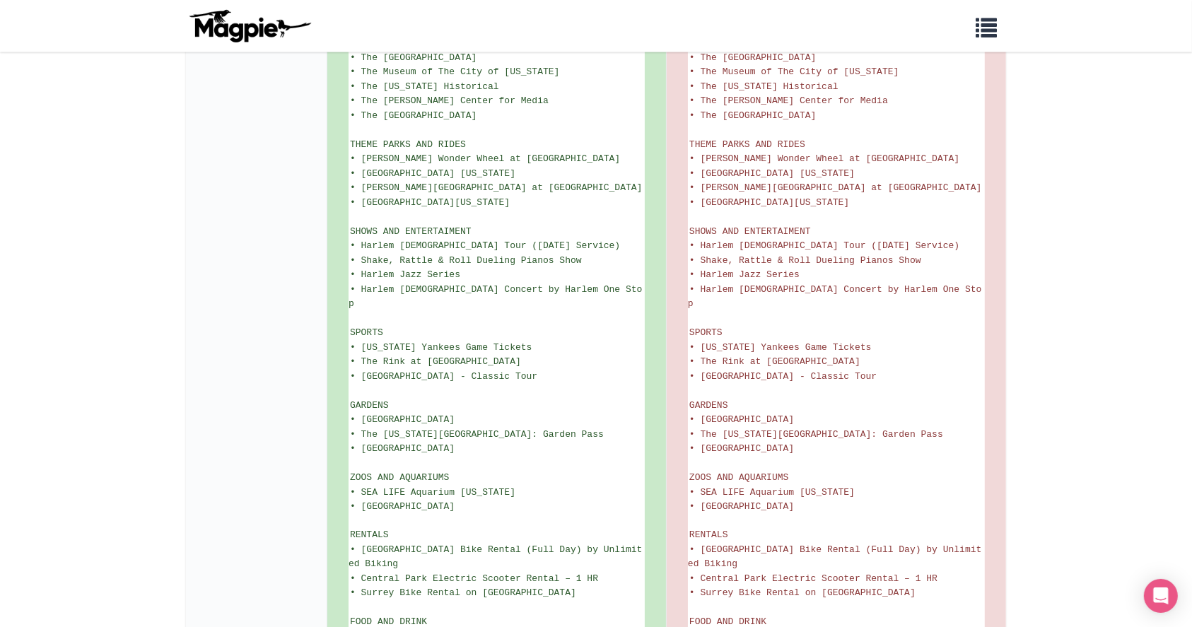
scroll to position [2332, 0]
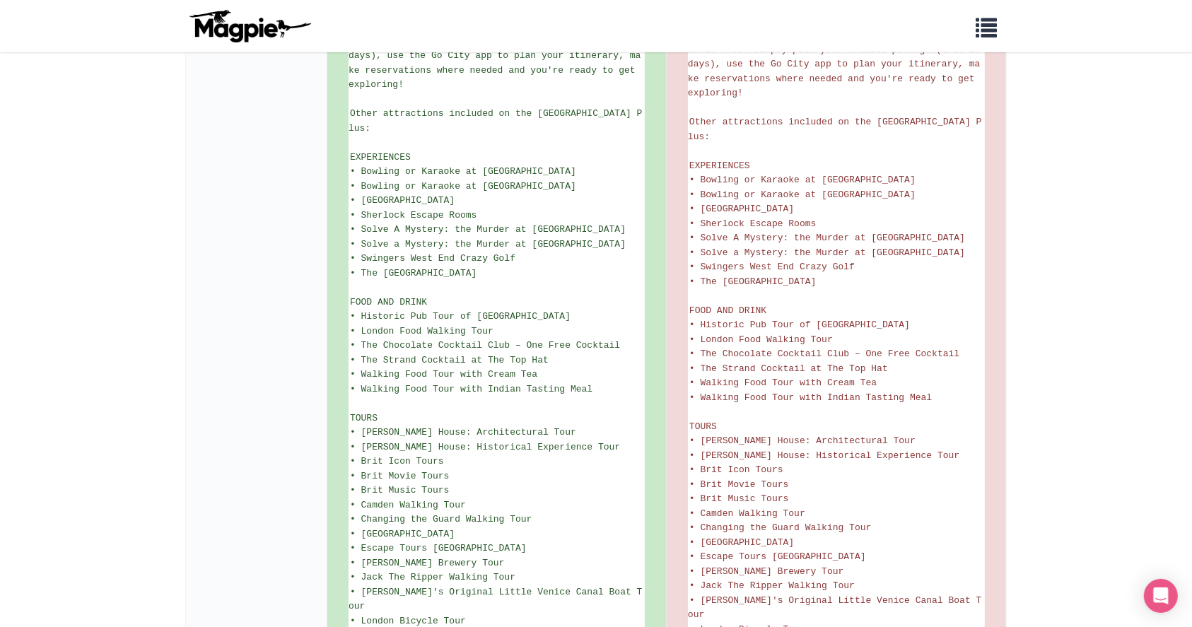
scroll to position [921, 0]
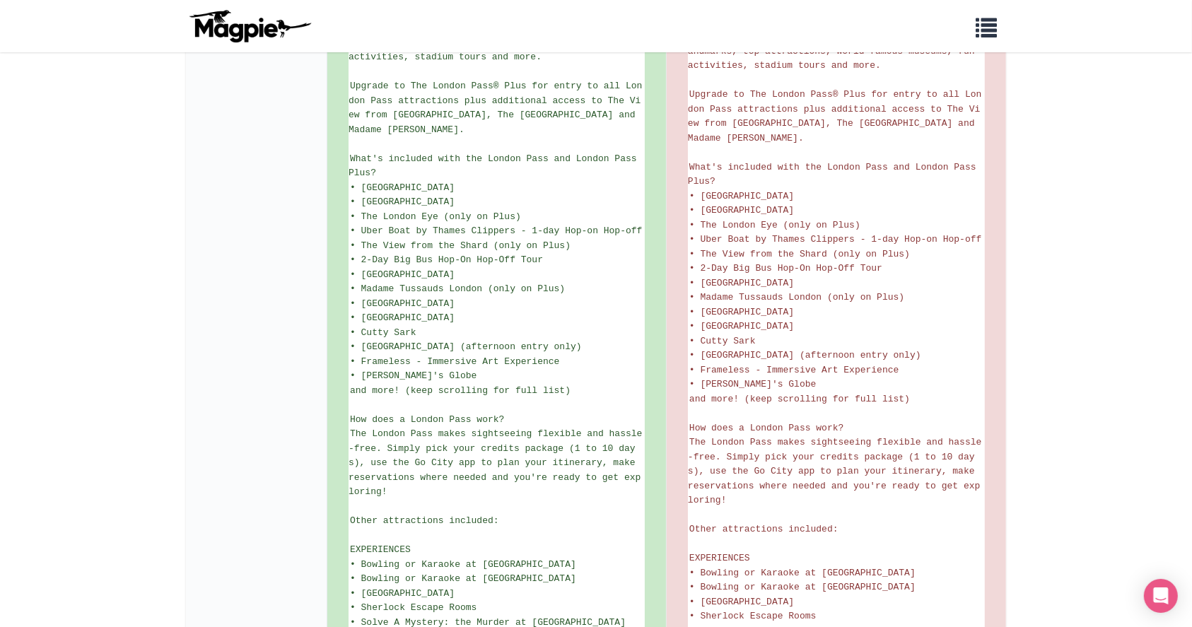
scroll to position [1158, 0]
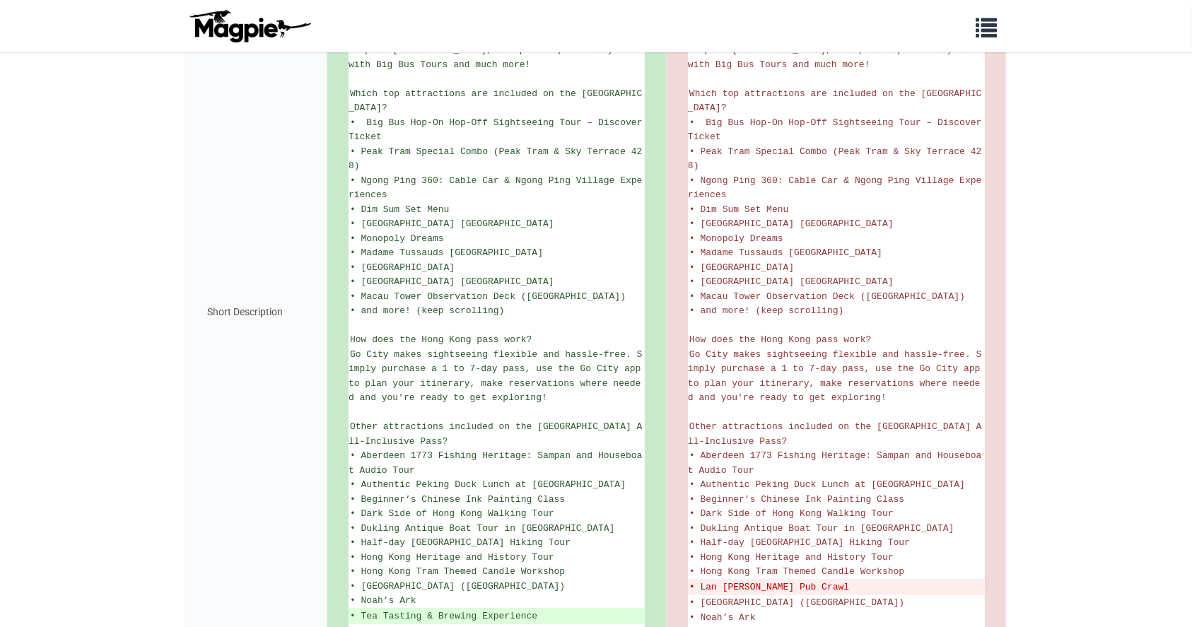
scroll to position [471, 0]
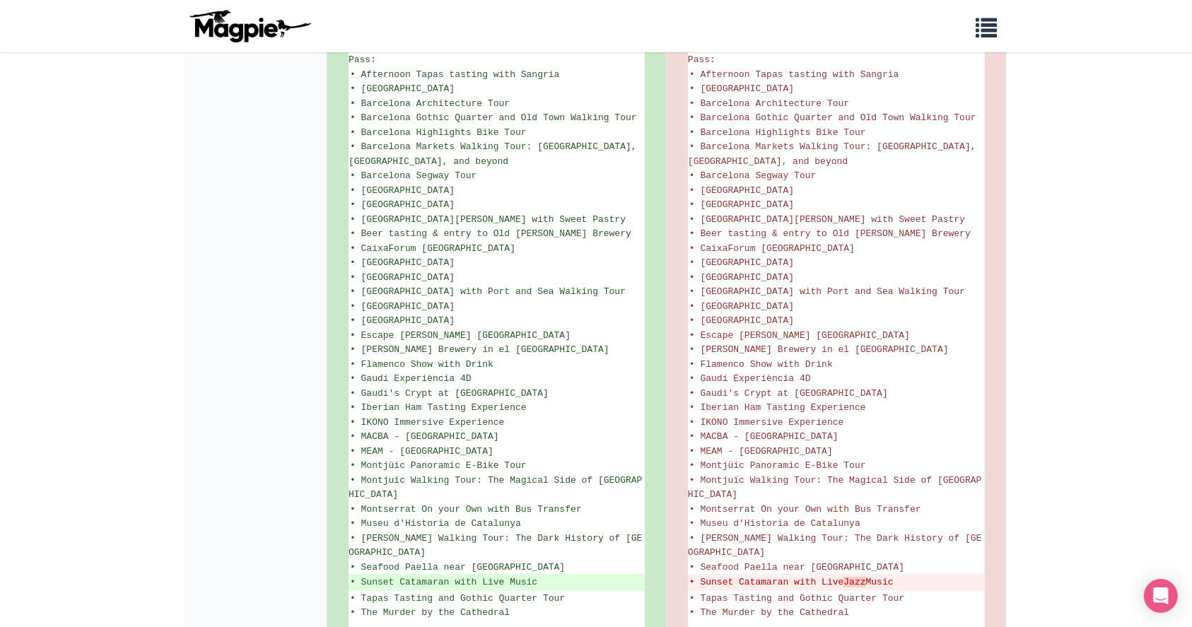
scroll to position [942, 0]
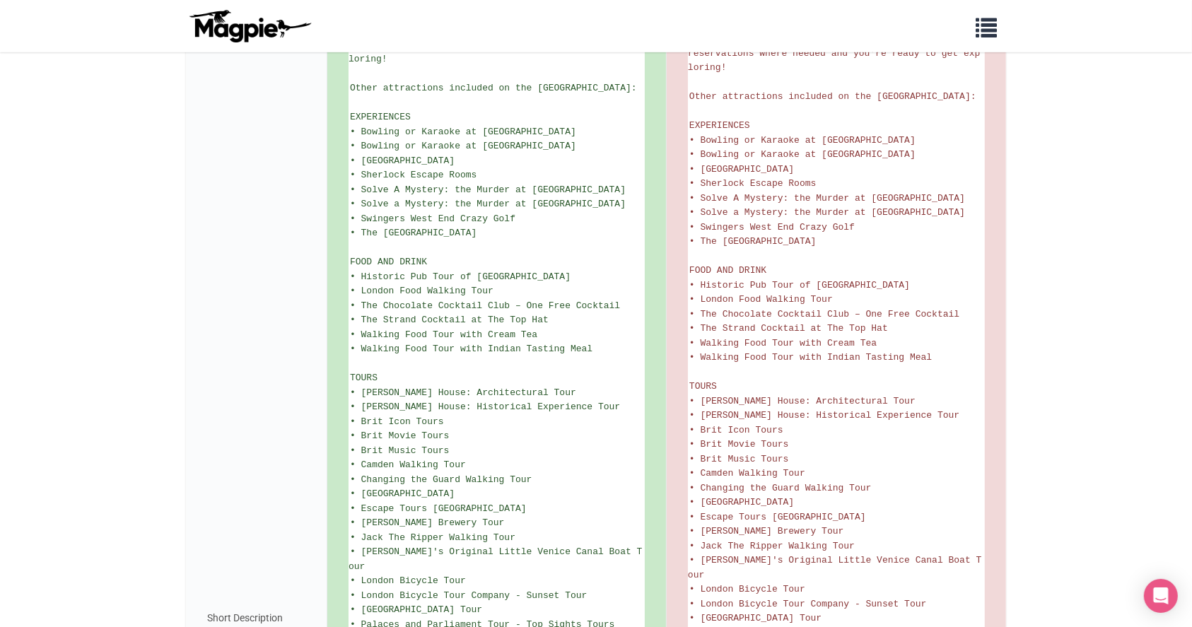
scroll to position [848, 0]
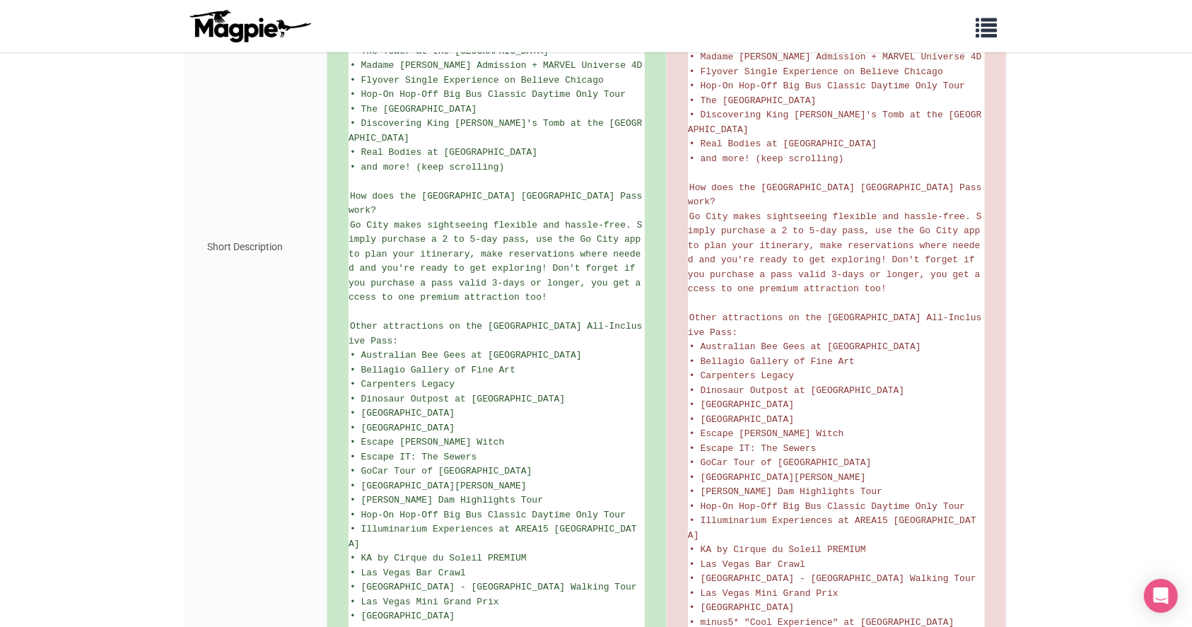
scroll to position [942, 0]
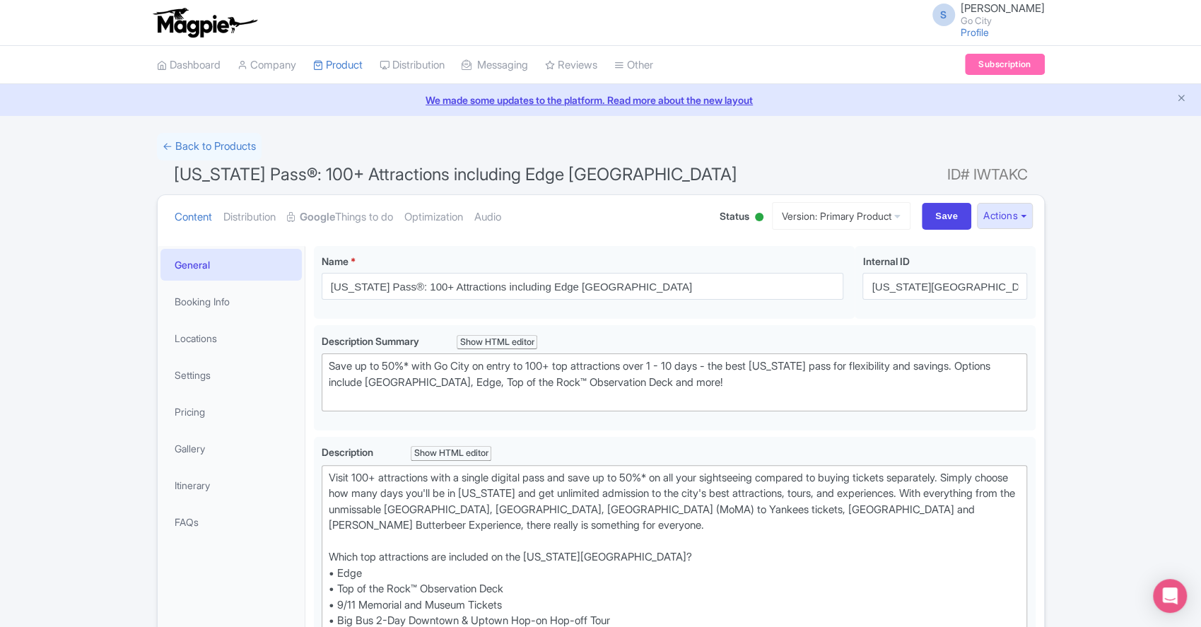
click at [1009, 230] on div "Content Distribution Google Things to do Optimization Audio Status Active Inact…" at bounding box center [601, 216] width 886 height 43
click at [1012, 218] on button "Actions" at bounding box center [1005, 216] width 56 height 26
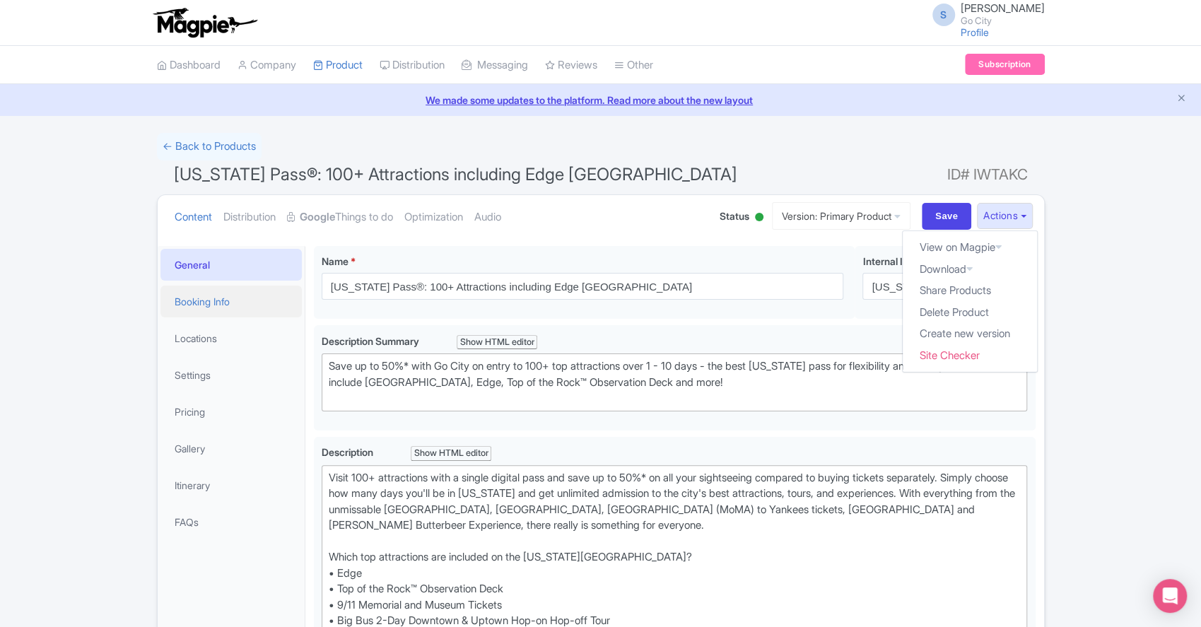
click at [214, 309] on link "Booking Info" at bounding box center [230, 302] width 141 height 32
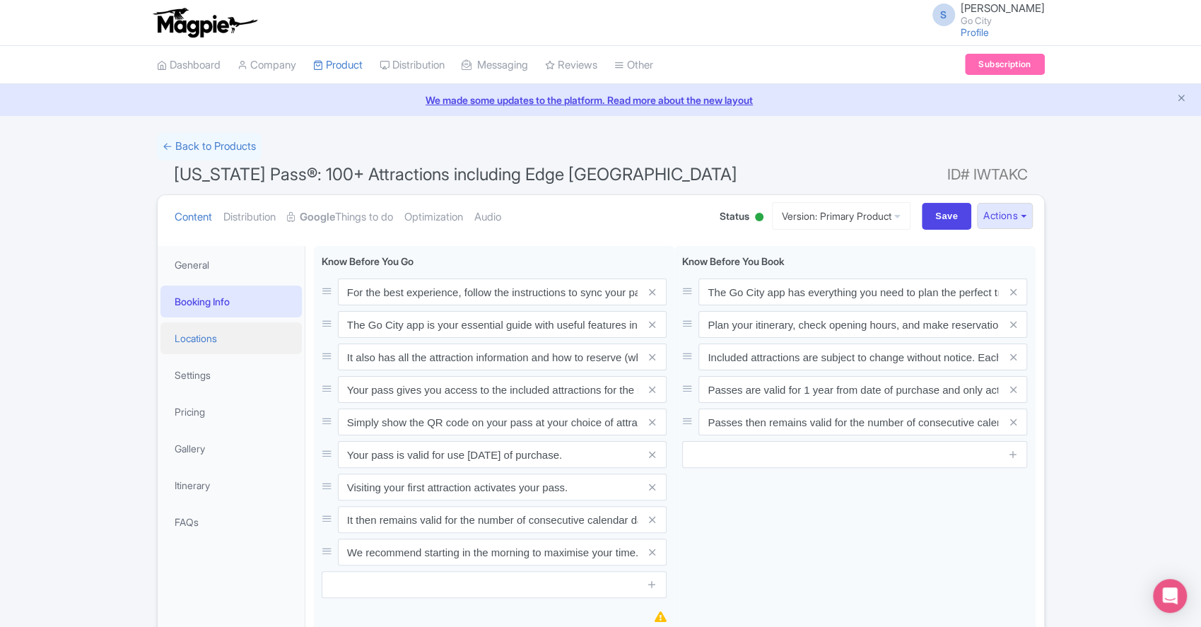
click at [204, 348] on link "Locations" at bounding box center [230, 338] width 141 height 32
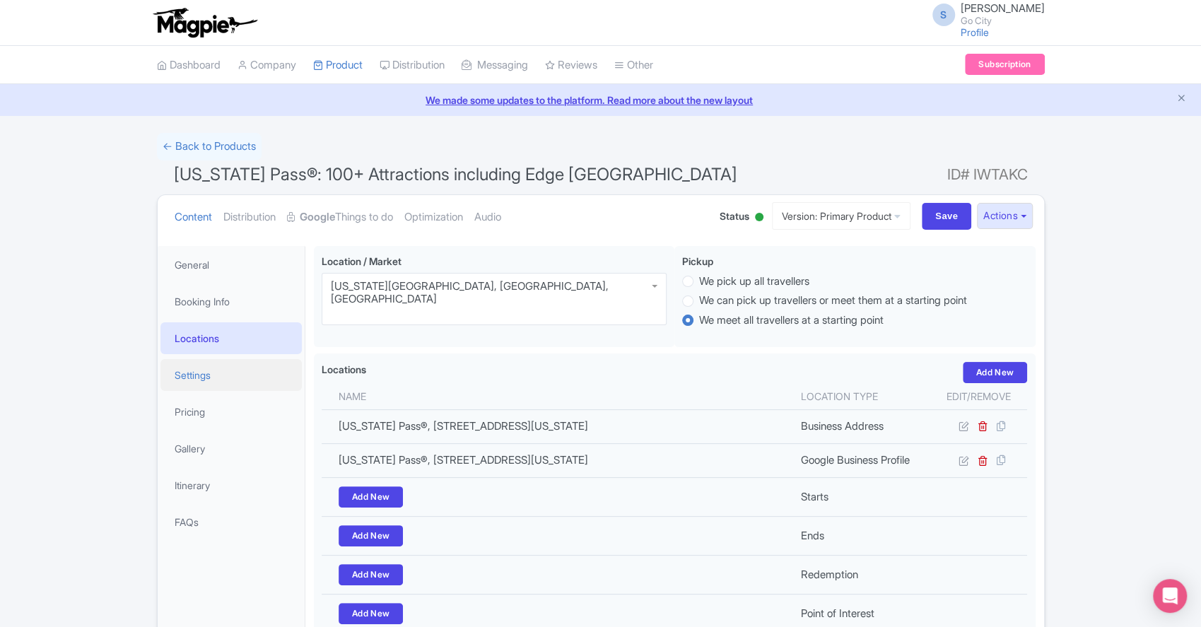
click at [216, 375] on link "Settings" at bounding box center [230, 375] width 141 height 32
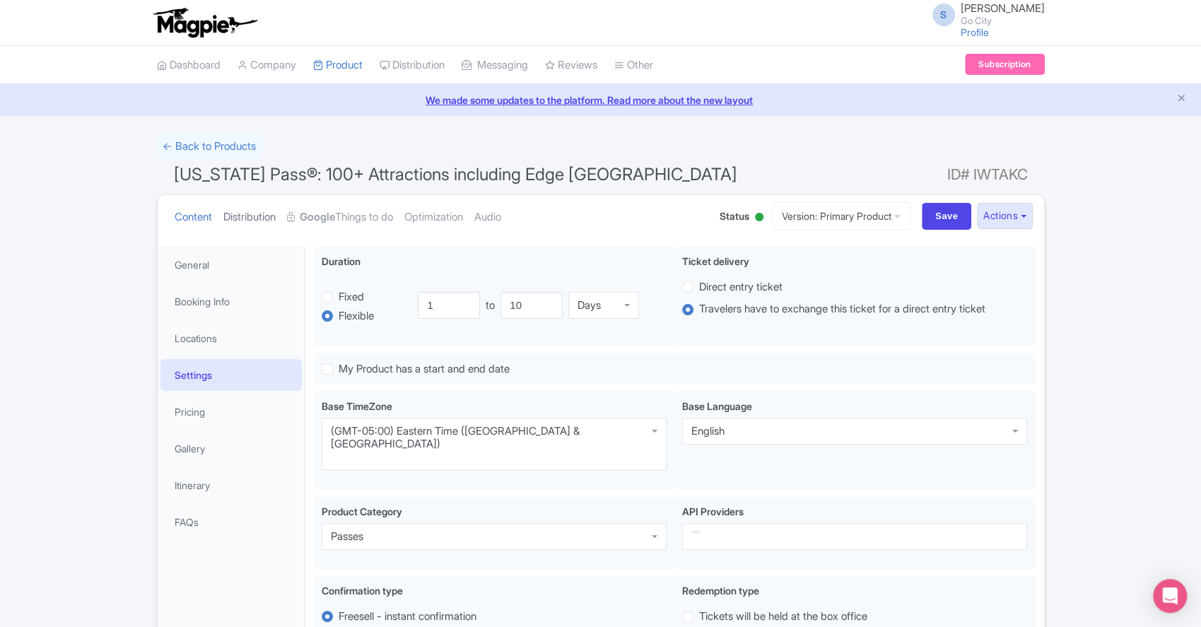
click at [240, 215] on link "Distribution" at bounding box center [249, 217] width 52 height 45
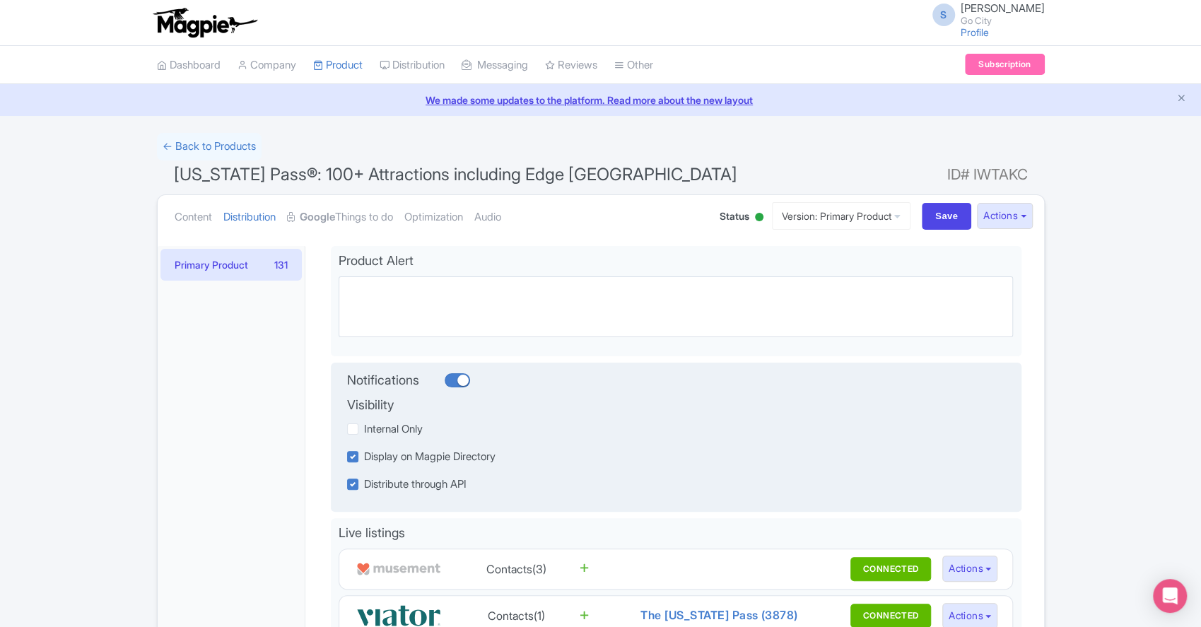
click at [464, 382] on div at bounding box center [457, 380] width 25 height 14
click at [454, 382] on input "checkbox" at bounding box center [449, 379] width 9 height 9
checkbox input "false"
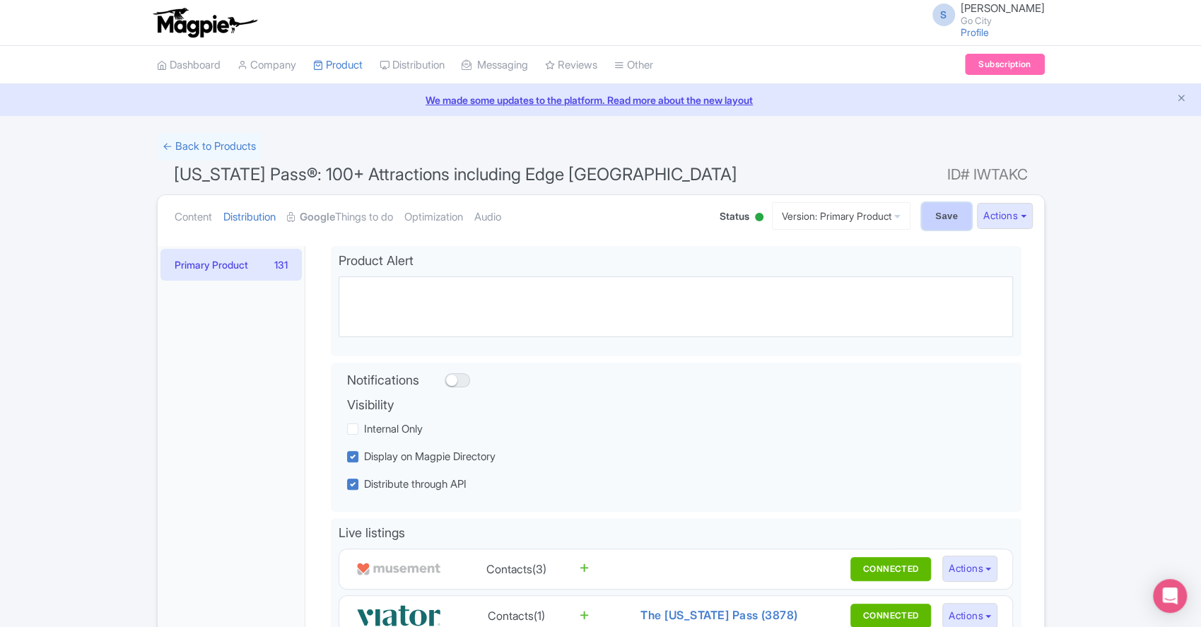
click at [944, 218] on input "Save" at bounding box center [946, 216] width 49 height 27
type input "Saving..."
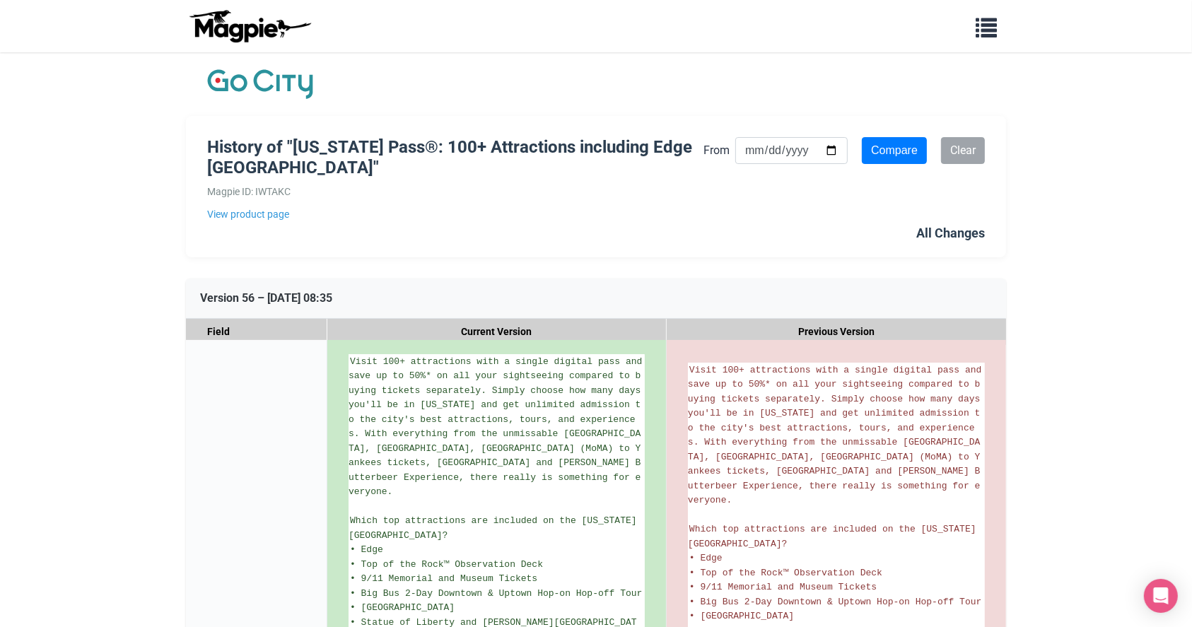
drag, startPoint x: 204, startPoint y: 507, endPoint x: 199, endPoint y: 483, distance: 23.8
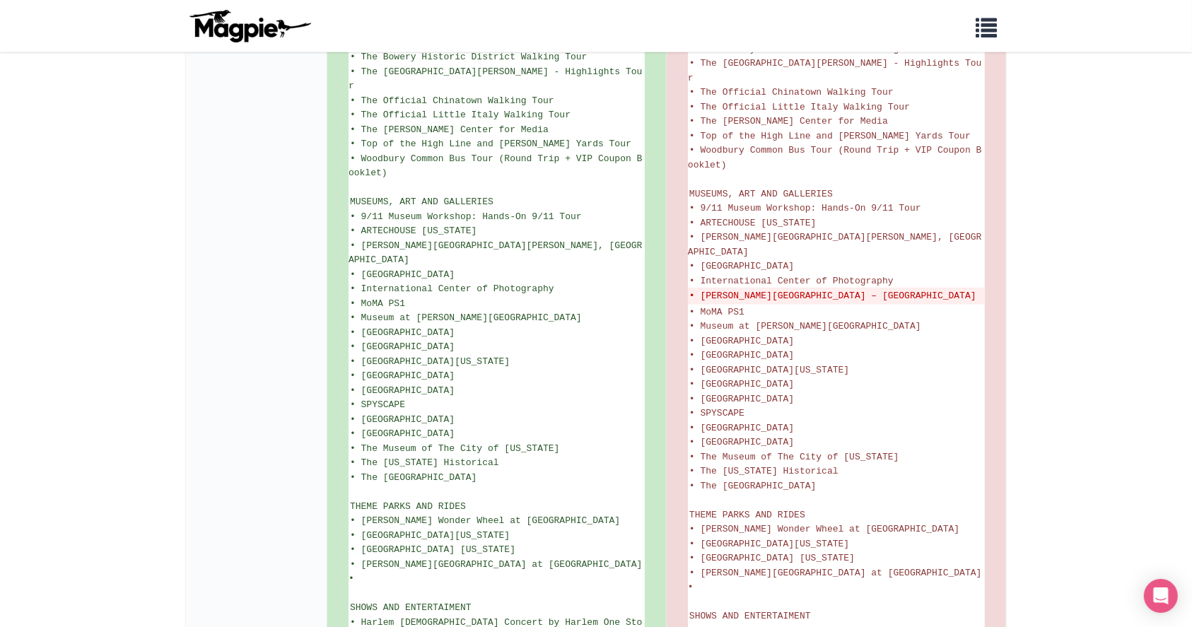
scroll to position [6973, 0]
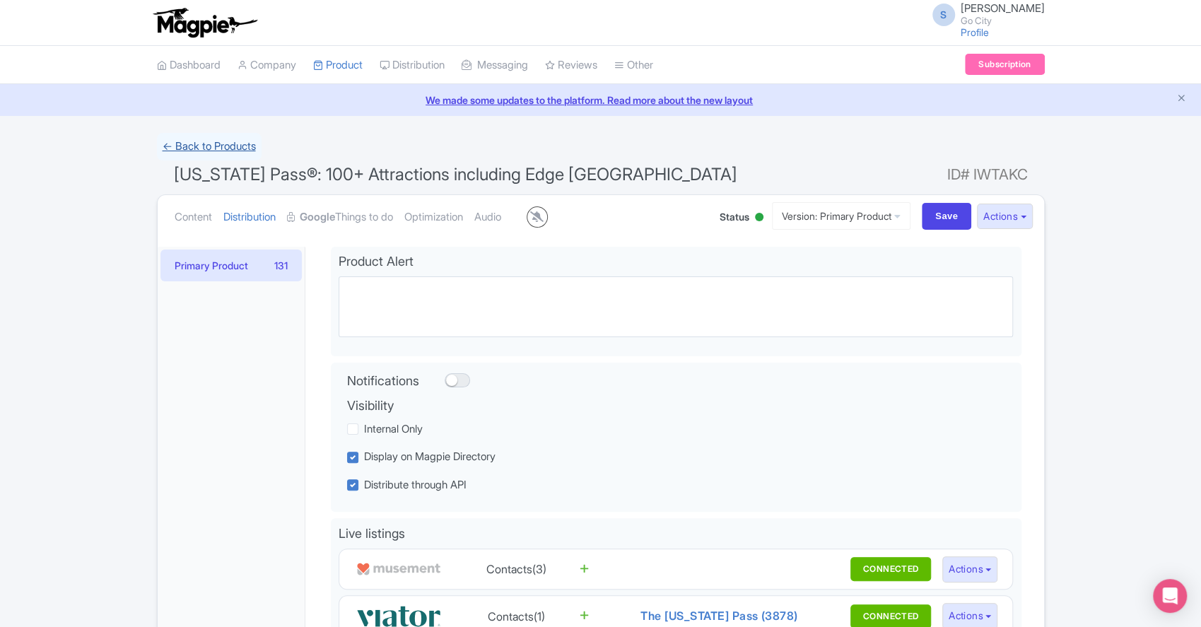
click at [212, 148] on link "← Back to Products" at bounding box center [209, 147] width 105 height 28
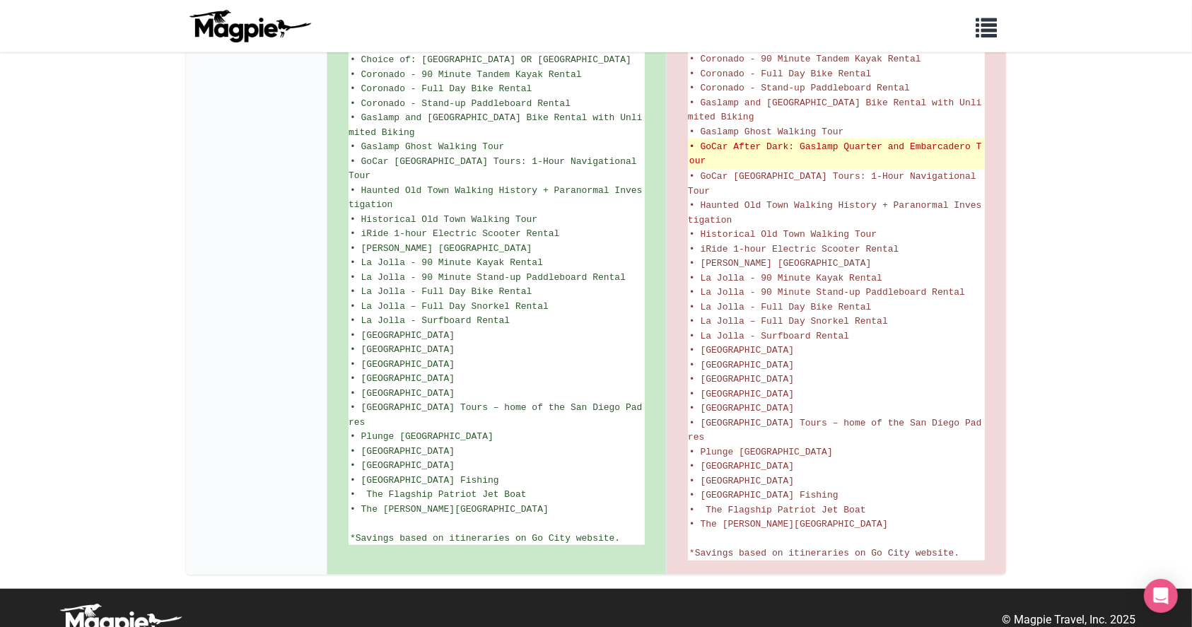
scroll to position [955, 0]
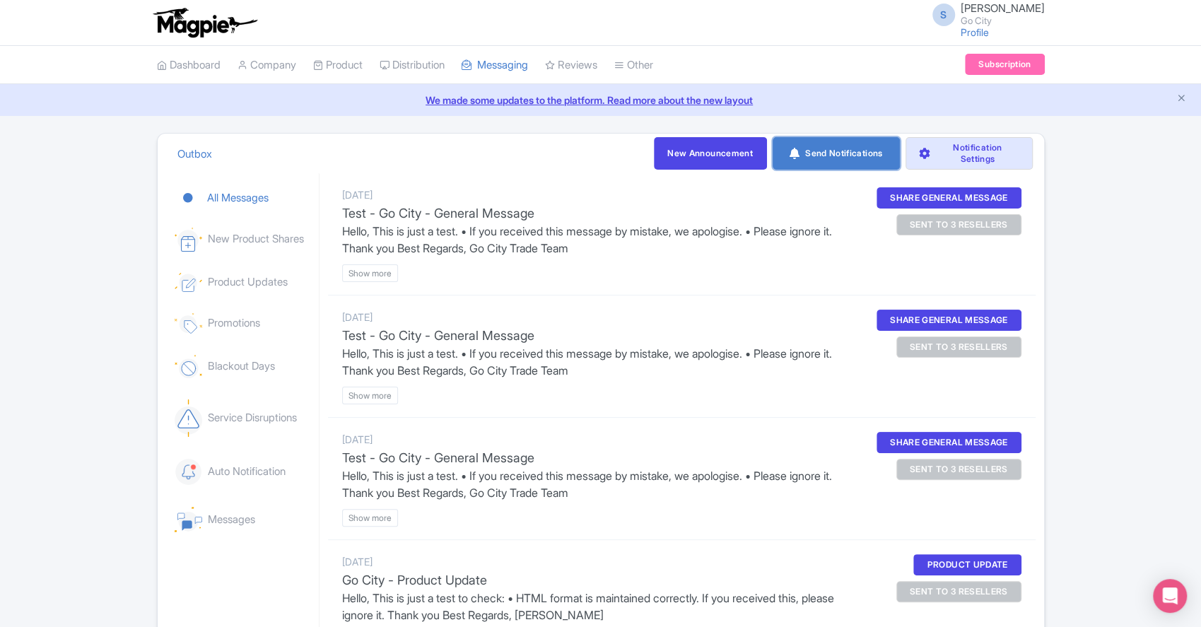
click at [818, 148] on link "Send Notifications" at bounding box center [835, 153] width 127 height 33
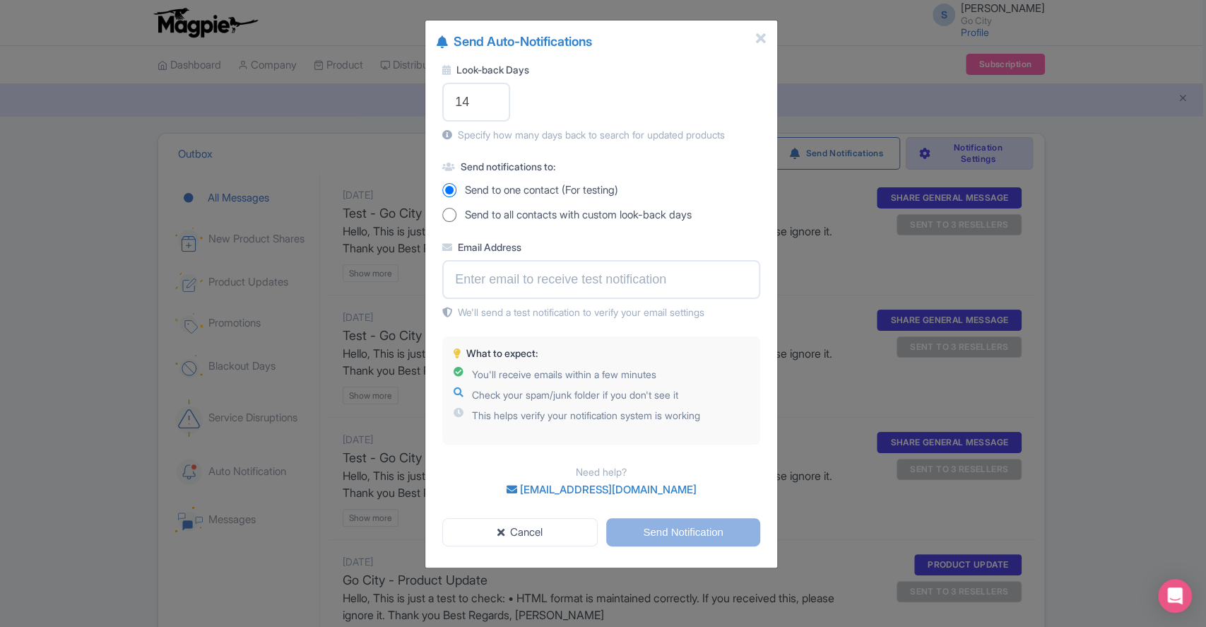
click at [444, 214] on input "Send to all contacts with custom look-back days" at bounding box center [449, 215] width 14 height 14
radio input "true"
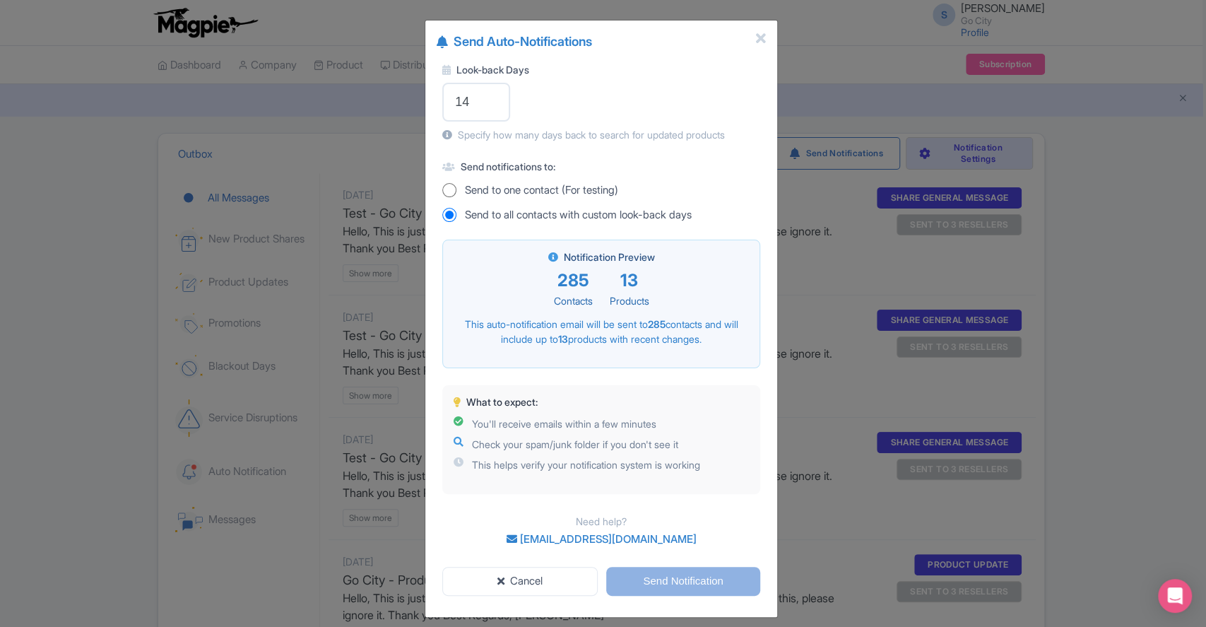
scroll to position [9, 0]
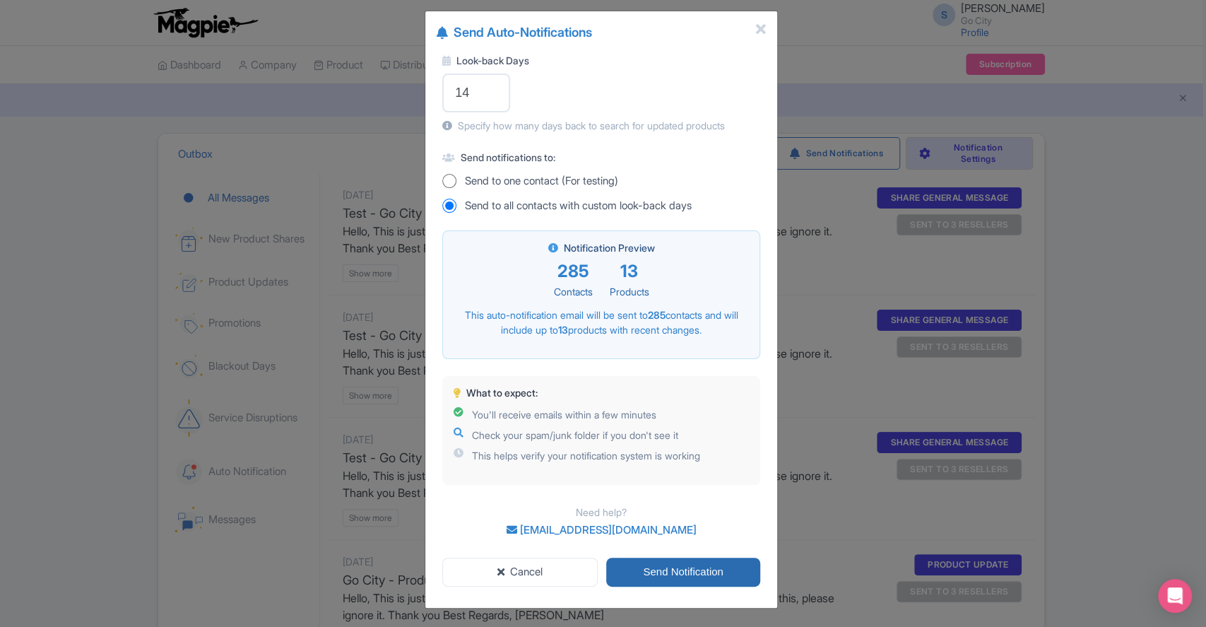
click at [686, 574] on input "Send Notification" at bounding box center [683, 572] width 154 height 29
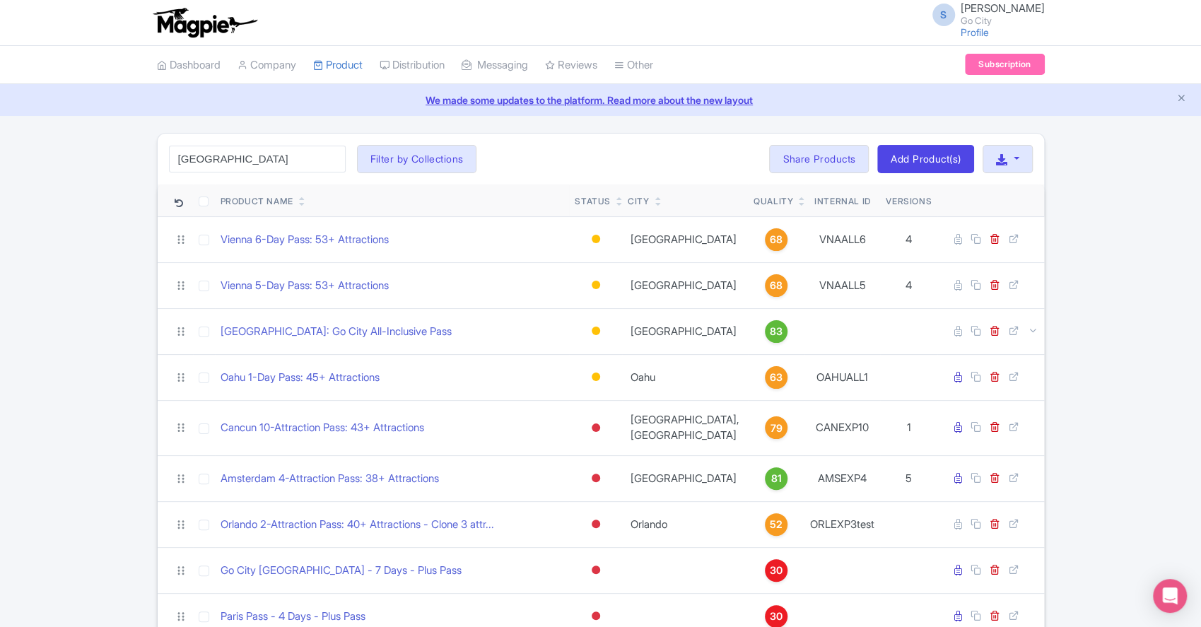
type input "[GEOGRAPHIC_DATA]"
click button "Search" at bounding box center [0, 0] width 0 height 0
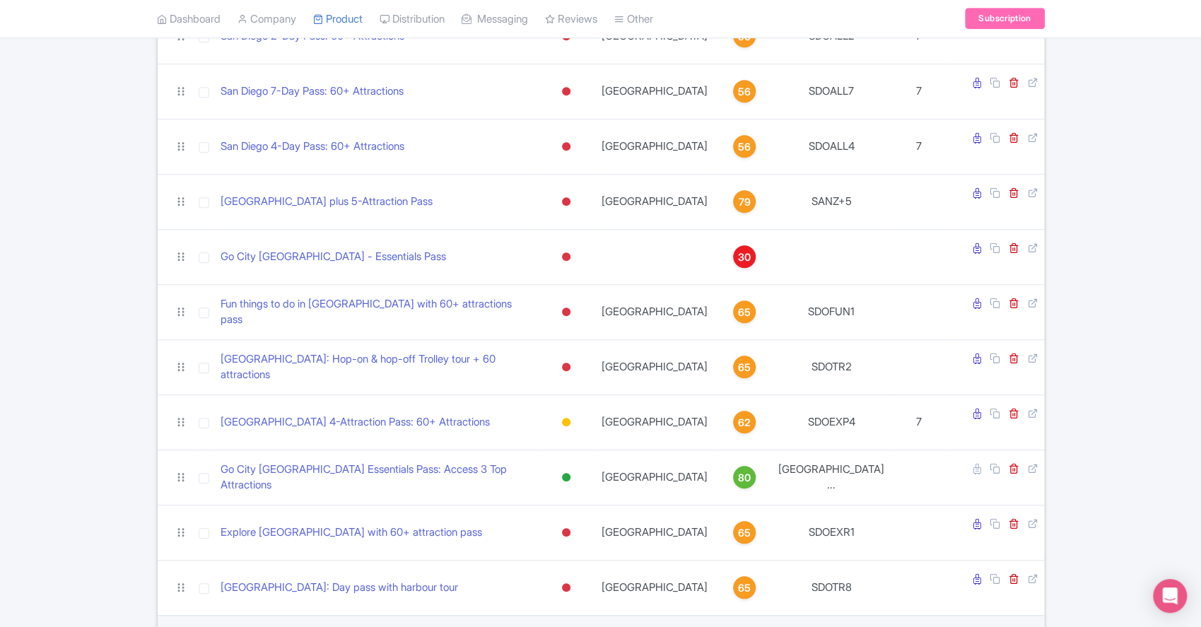
scroll to position [659, 0]
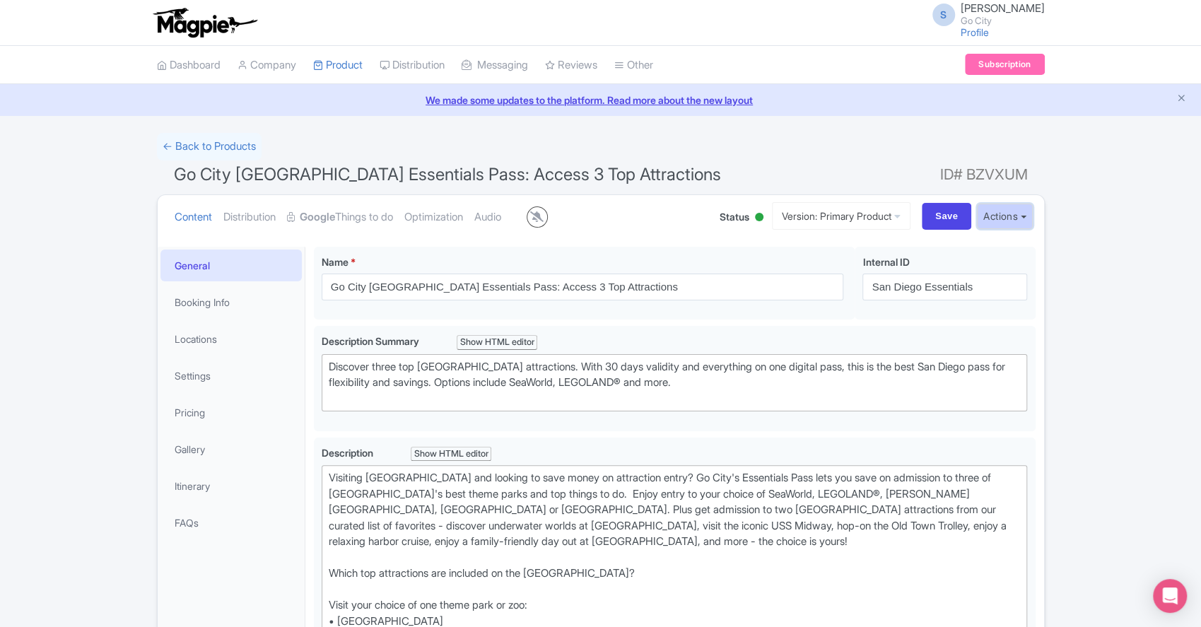
click at [992, 215] on button "Actions" at bounding box center [1005, 217] width 56 height 26
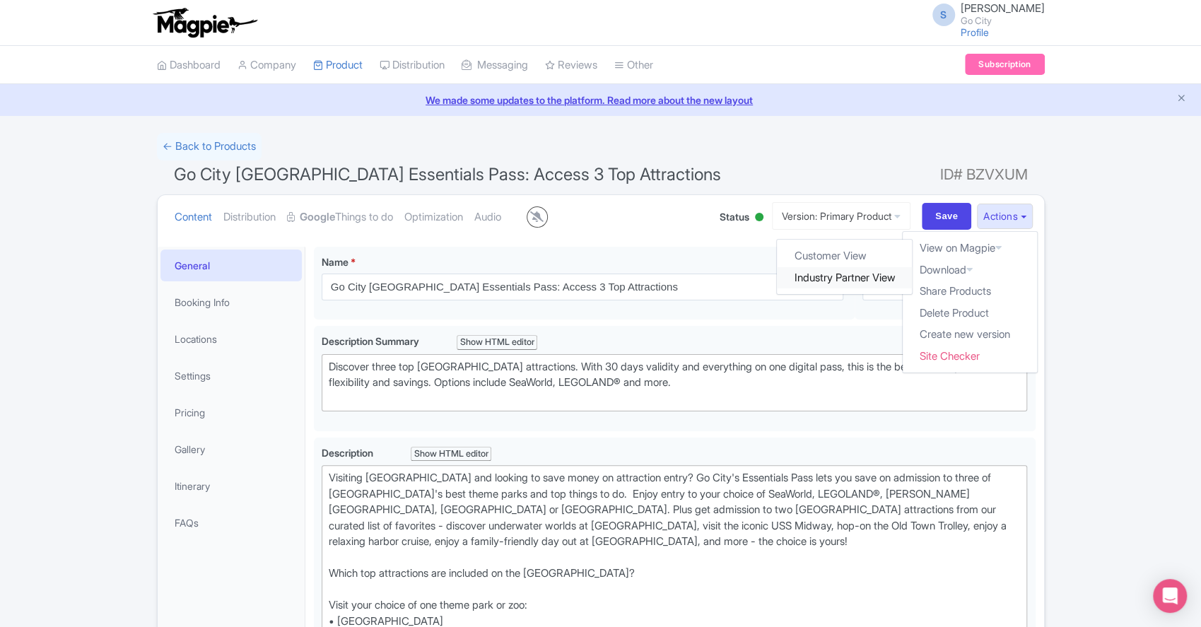
click at [824, 283] on link "Industry Partner View" at bounding box center [844, 277] width 135 height 22
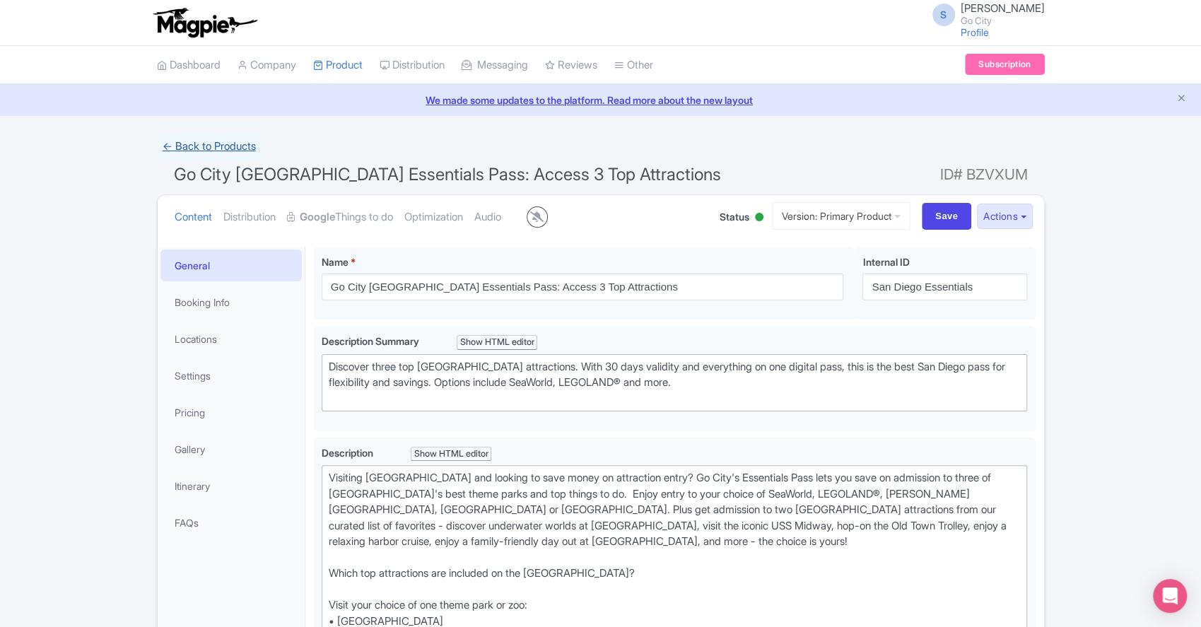
click at [236, 138] on link "← Back to Products" at bounding box center [209, 147] width 105 height 28
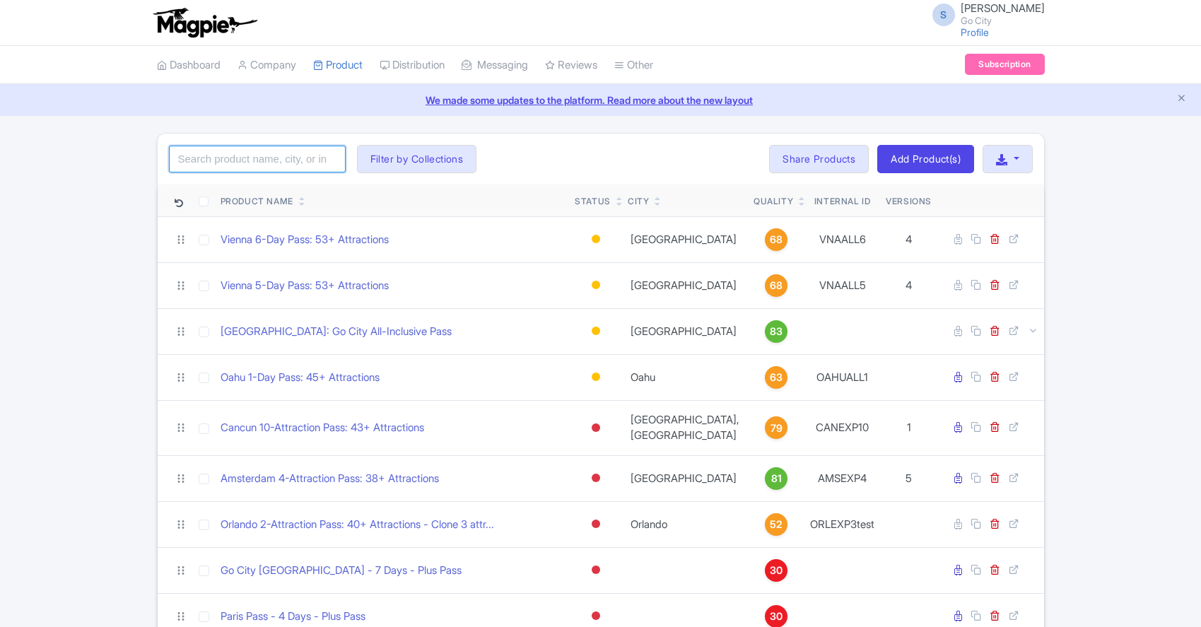
drag, startPoint x: 0, startPoint y: 0, endPoint x: 286, endPoint y: 161, distance: 328.5
click at [283, 161] on input "search" at bounding box center [257, 159] width 177 height 27
type input "san diego"
click button "Search" at bounding box center [0, 0] width 0 height 0
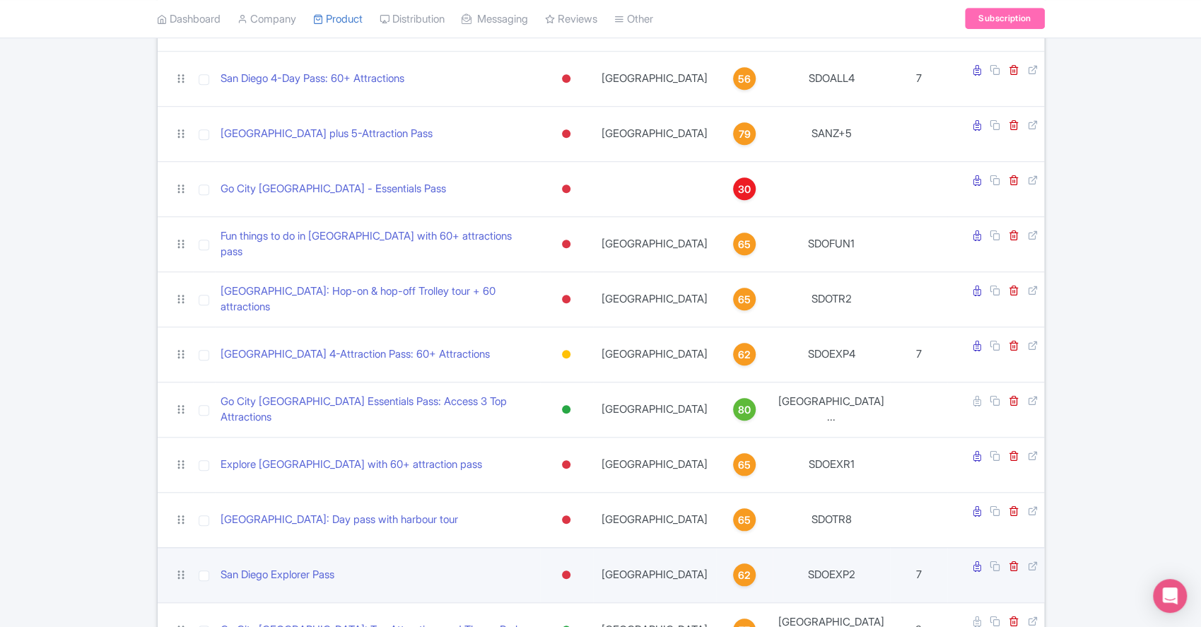
scroll to position [753, 0]
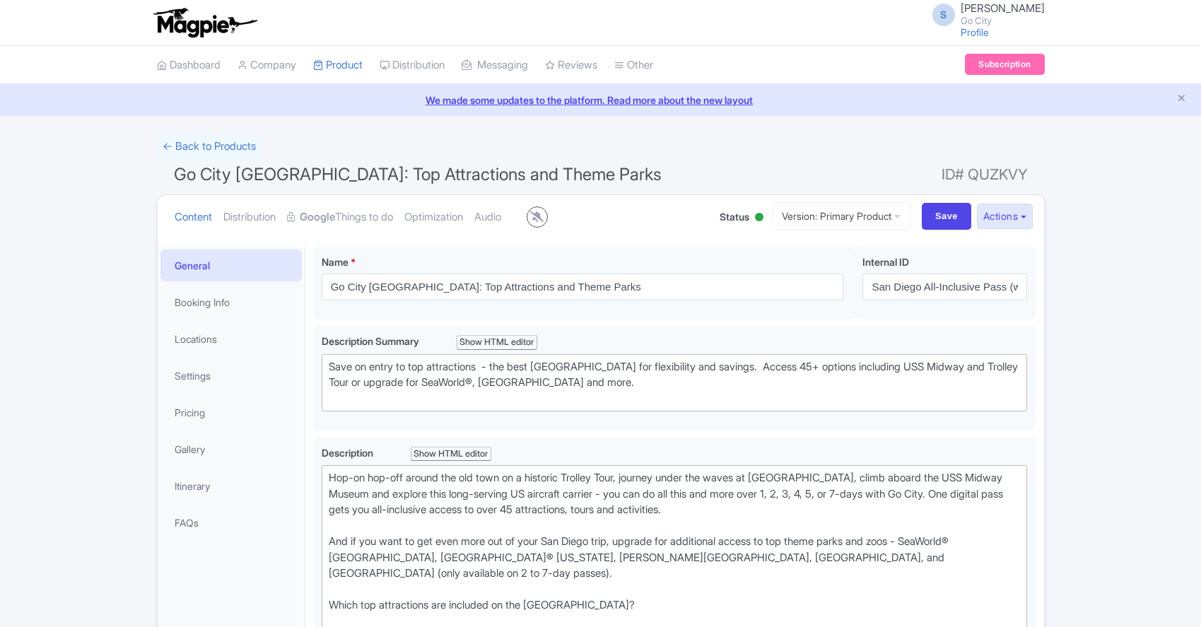
click at [1010, 219] on button "Actions" at bounding box center [1005, 217] width 56 height 26
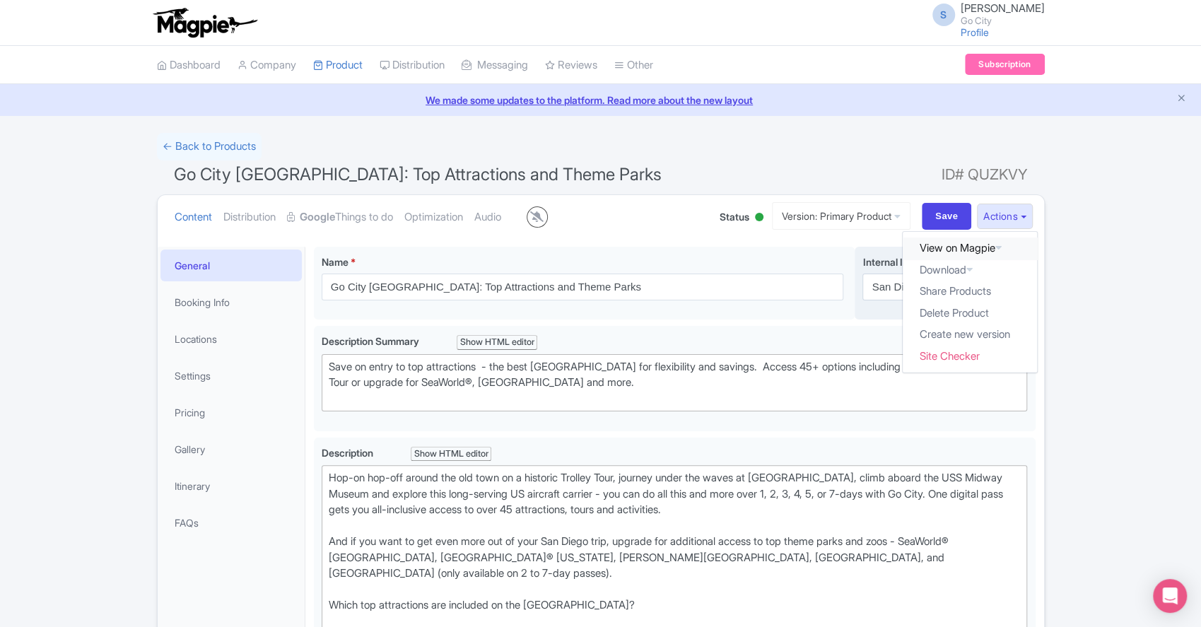
click at [956, 245] on link "View on Magpie" at bounding box center [970, 248] width 134 height 22
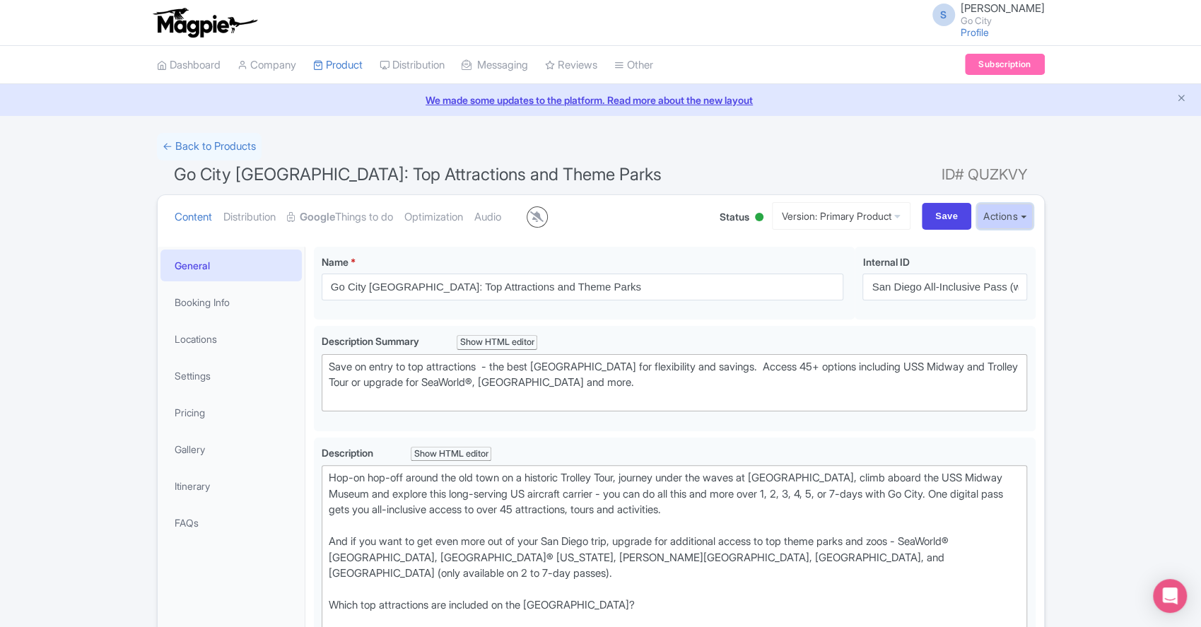
click at [1005, 221] on button "Actions" at bounding box center [1005, 217] width 56 height 26
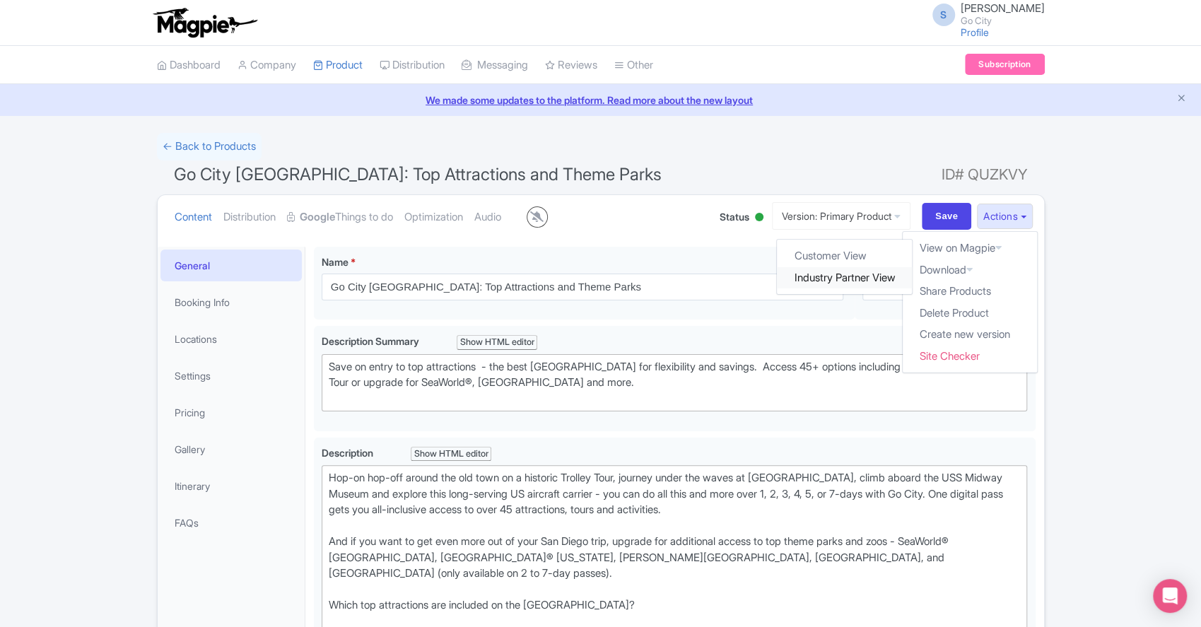
click at [820, 281] on link "Industry Partner View" at bounding box center [844, 277] width 135 height 22
